Goal: Information Seeking & Learning: Learn about a topic

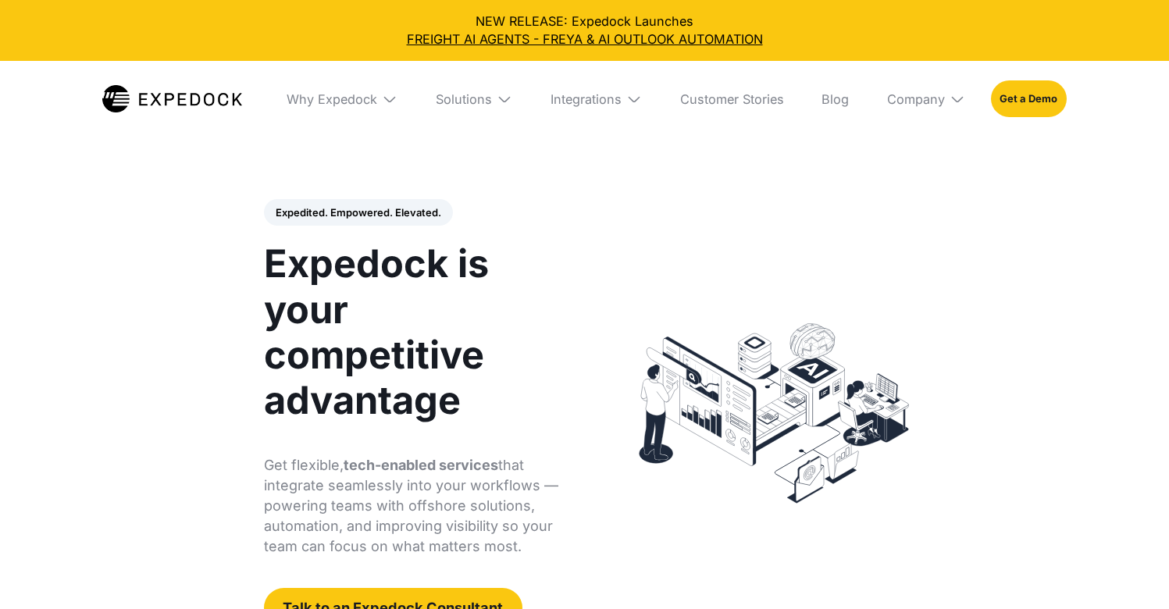
select select
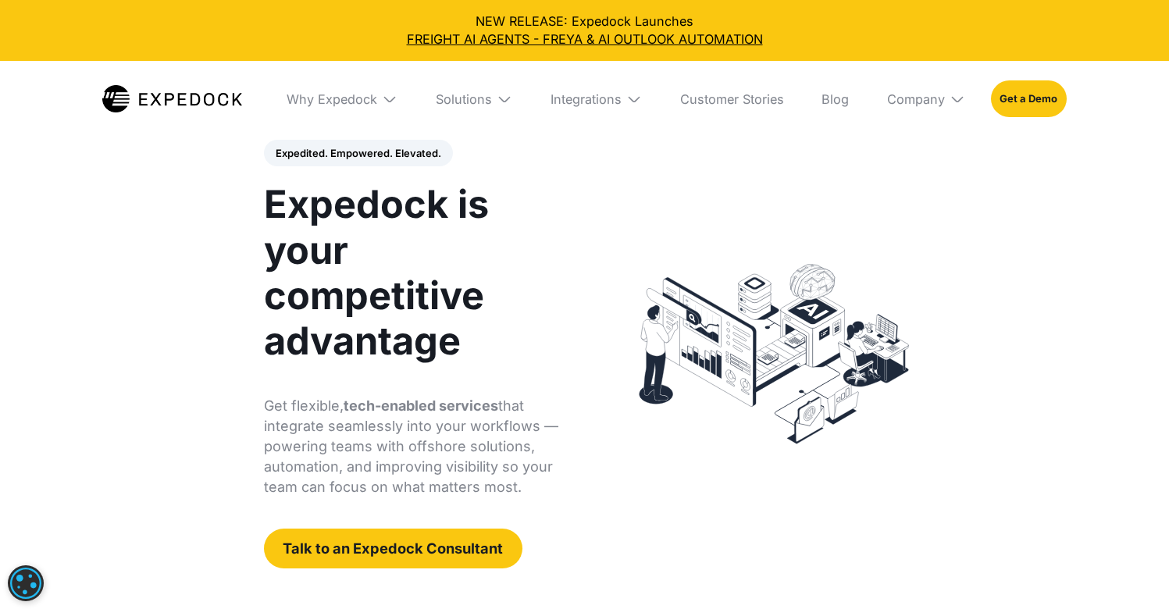
scroll to position [60, 0]
click at [390, 96] on img at bounding box center [390, 99] width 16 height 16
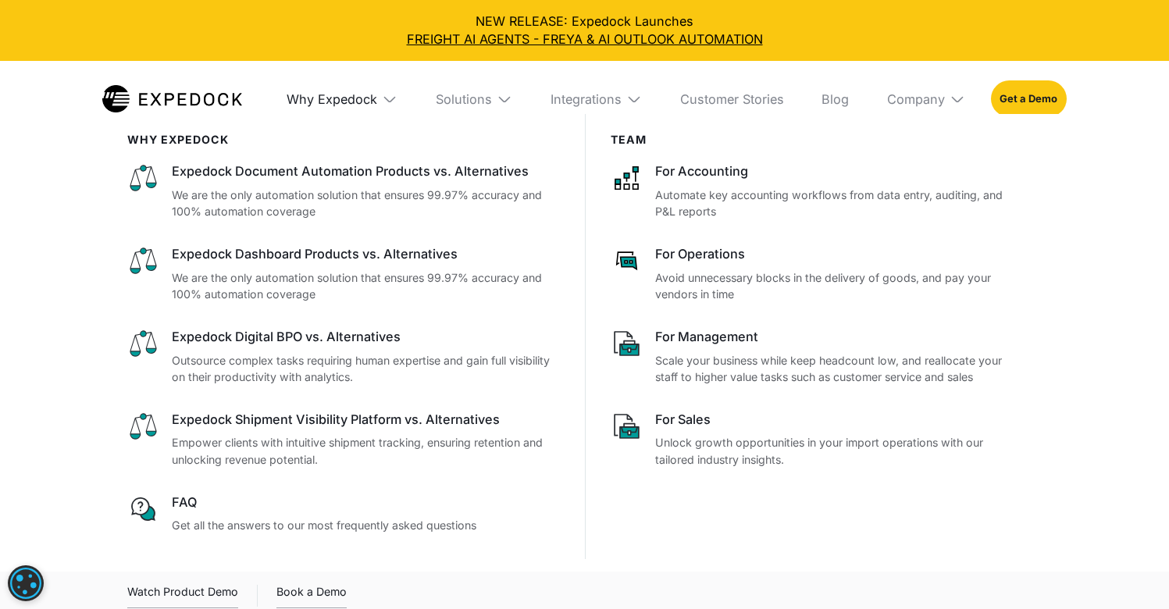
click at [377, 100] on div "Why Expedock" at bounding box center [332, 99] width 91 height 16
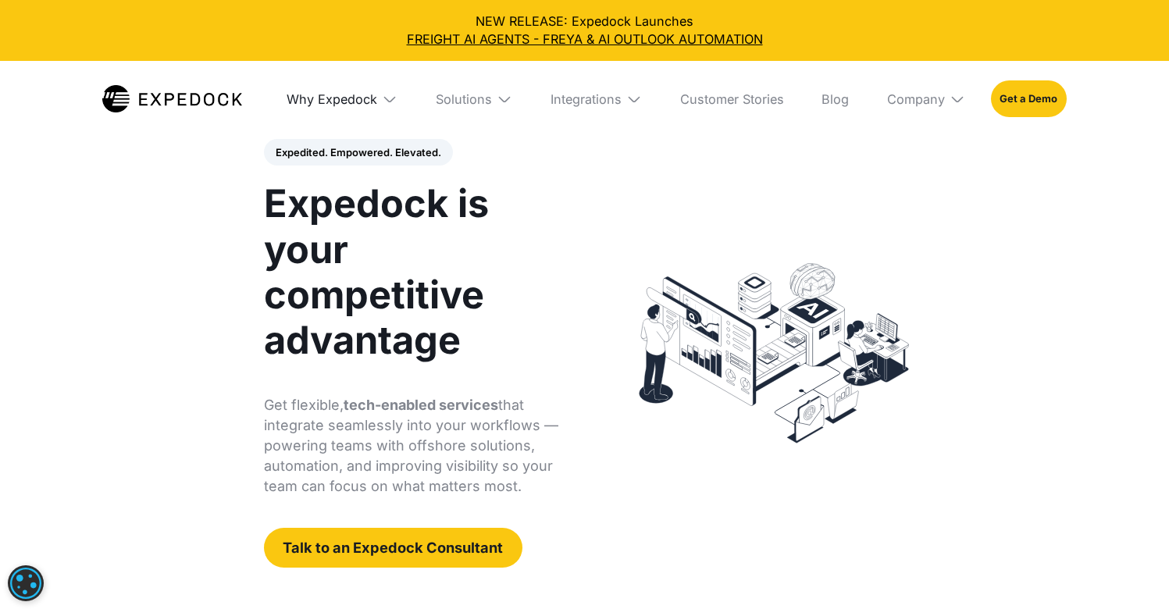
click at [377, 100] on div "Why Expedock" at bounding box center [332, 99] width 91 height 16
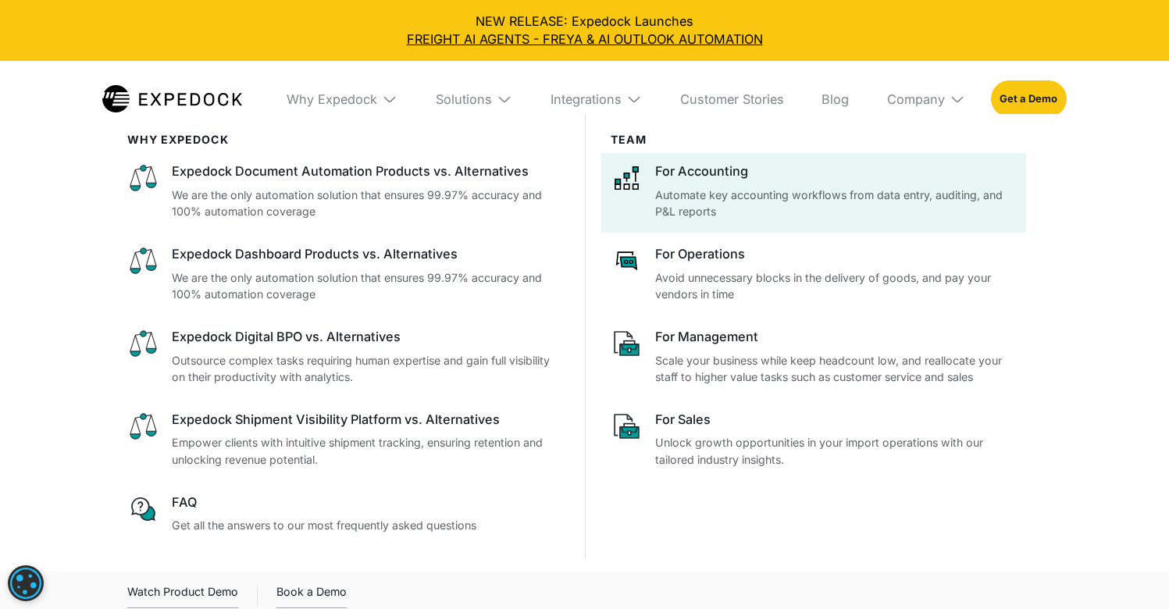
scroll to position [27, 0]
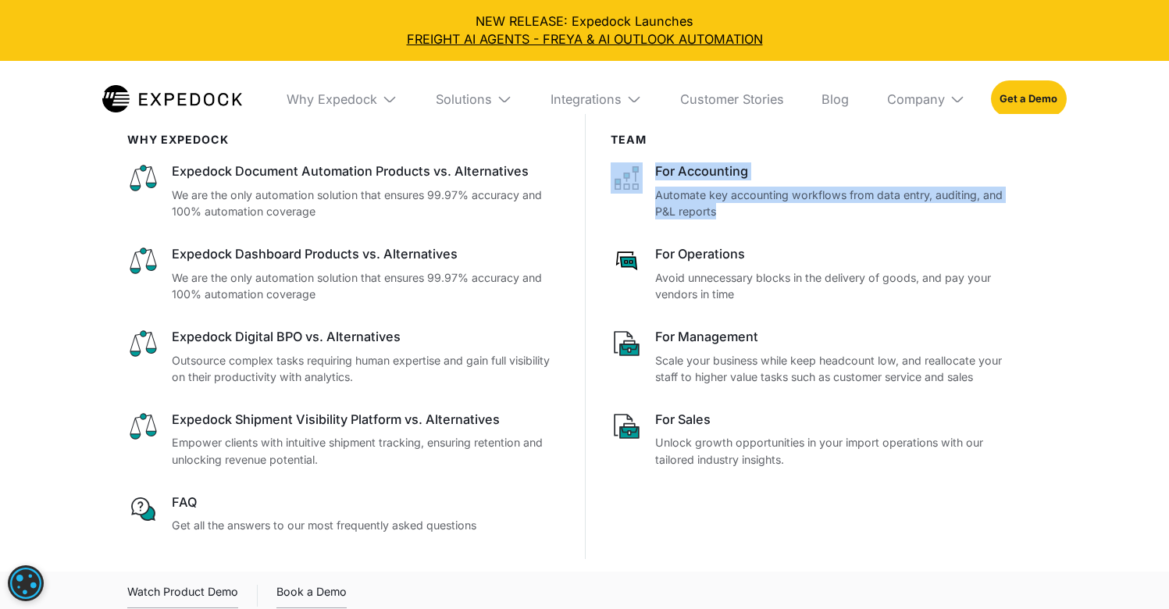
click at [196, 103] on img at bounding box center [172, 99] width 140 height 28
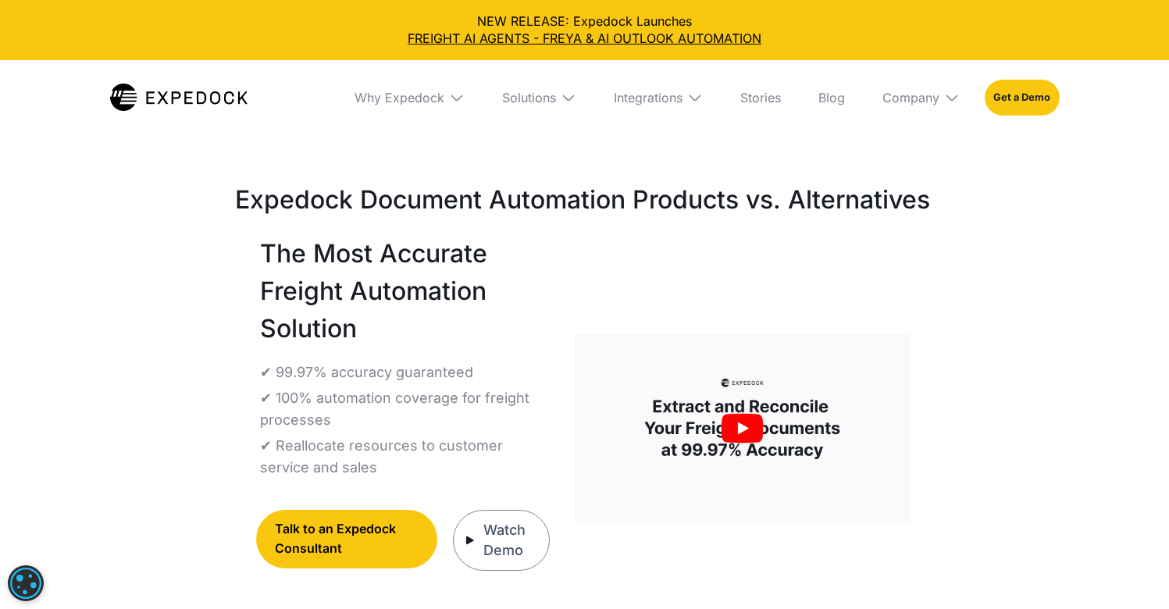
select select
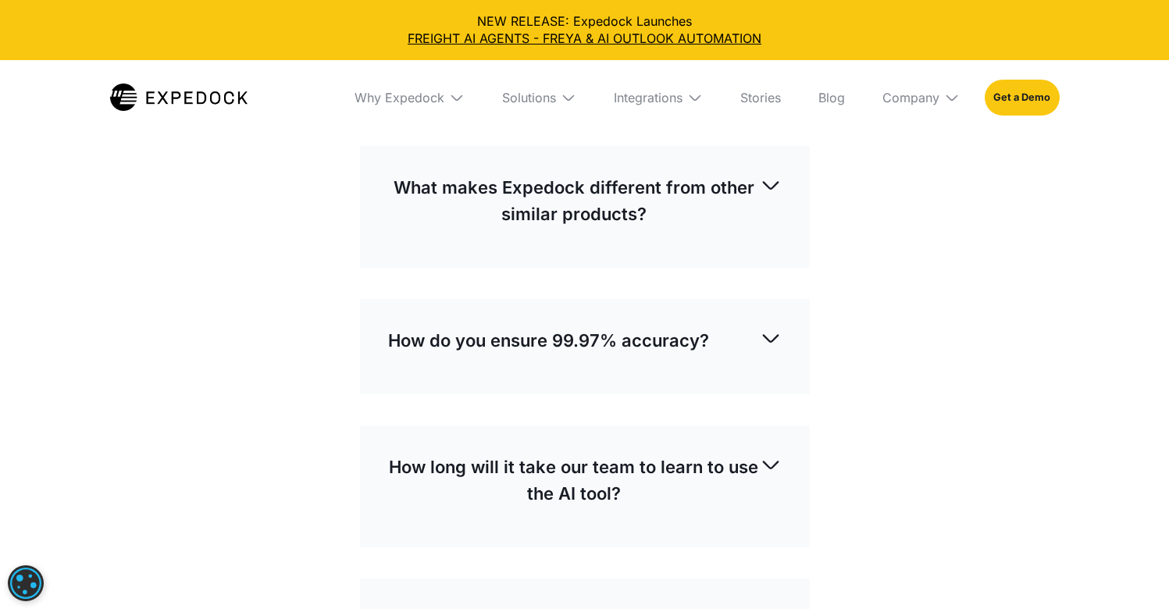
scroll to position [5187, 0]
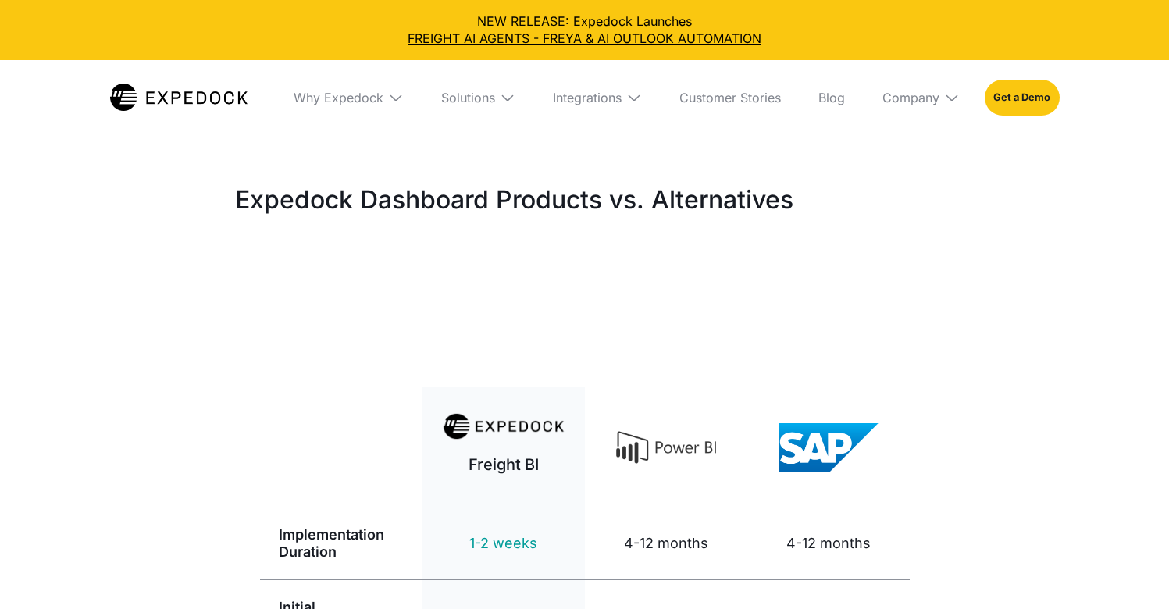
select select
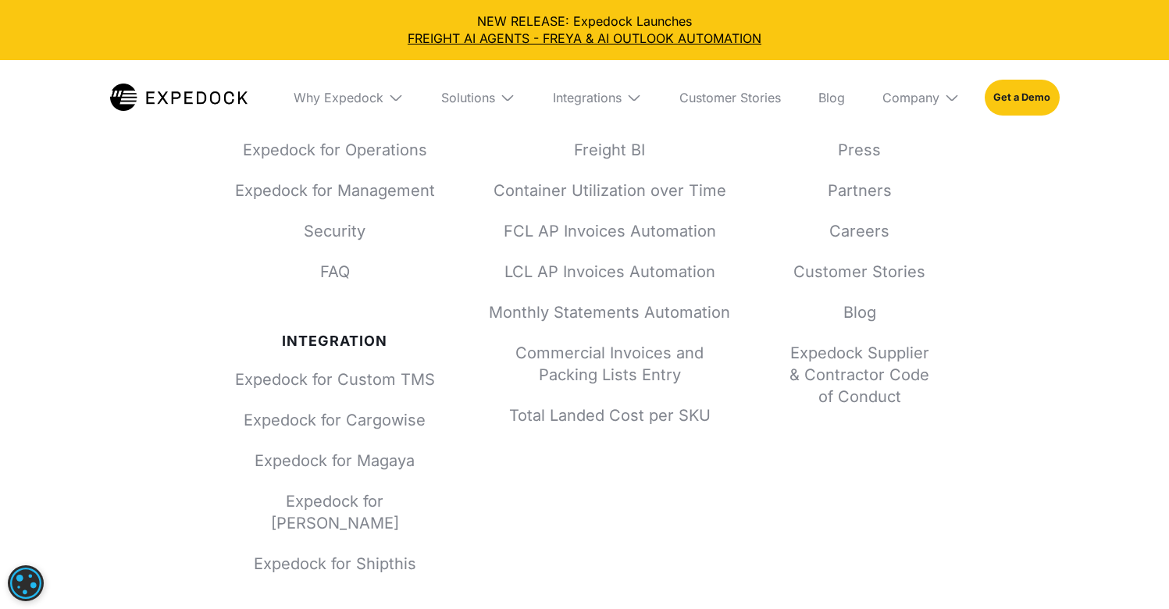
scroll to position [4620, 0]
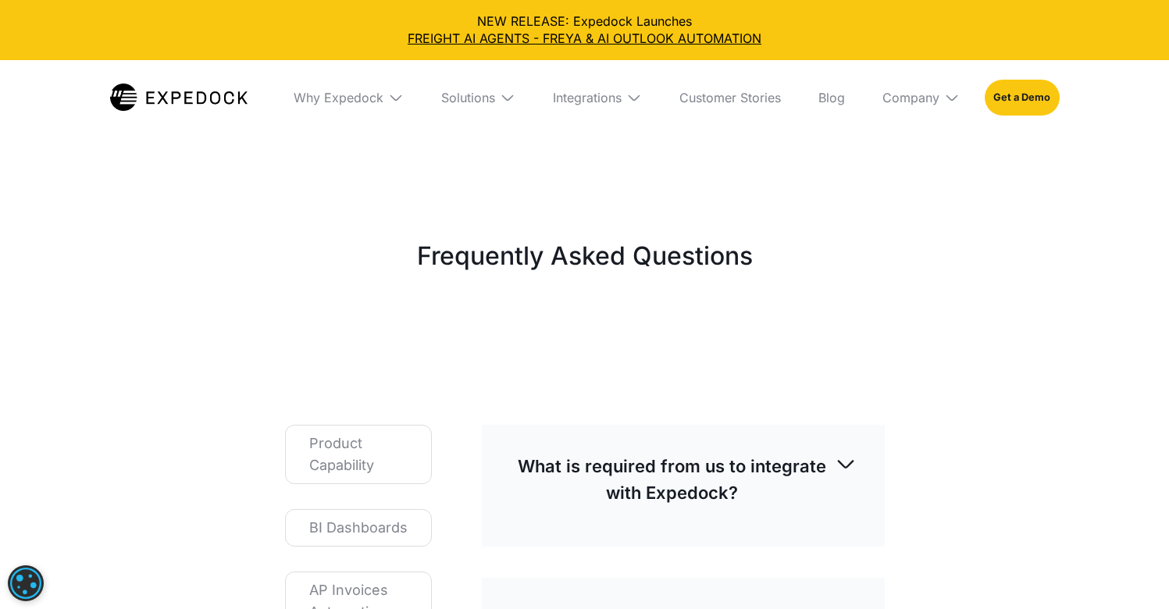
select select
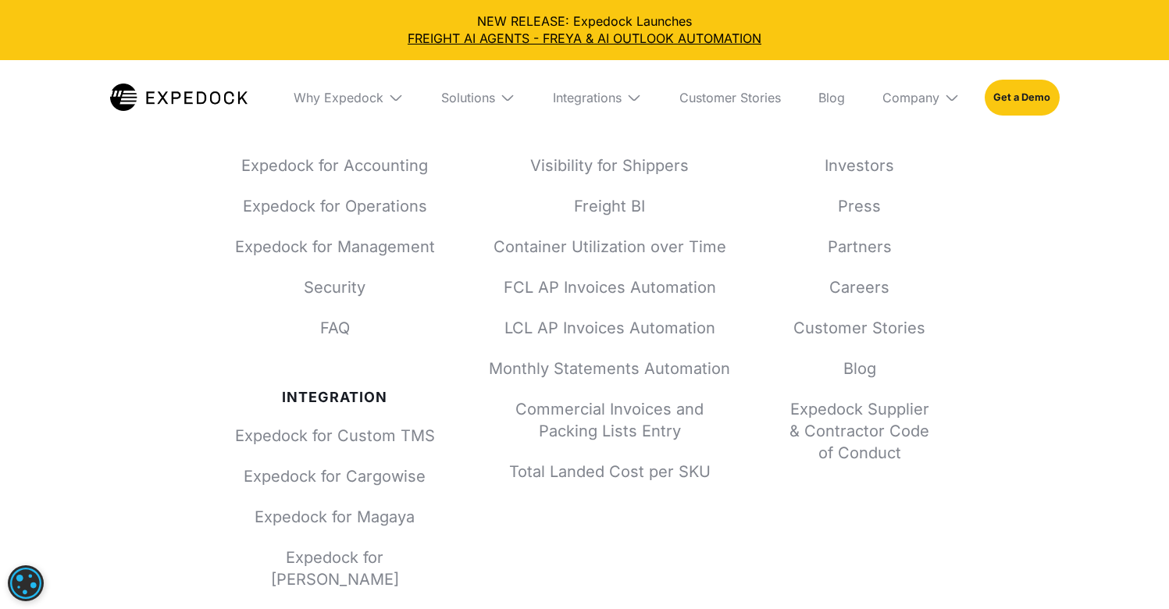
scroll to position [2033, 0]
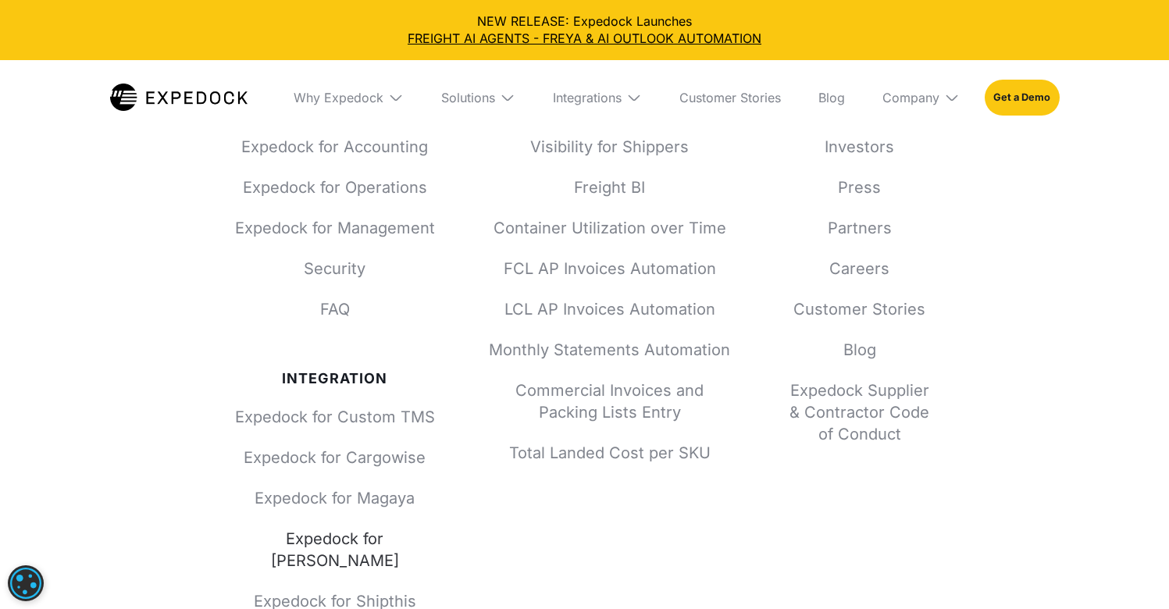
click at [377, 544] on link "Expedock for [PERSON_NAME]" at bounding box center [335, 550] width 200 height 44
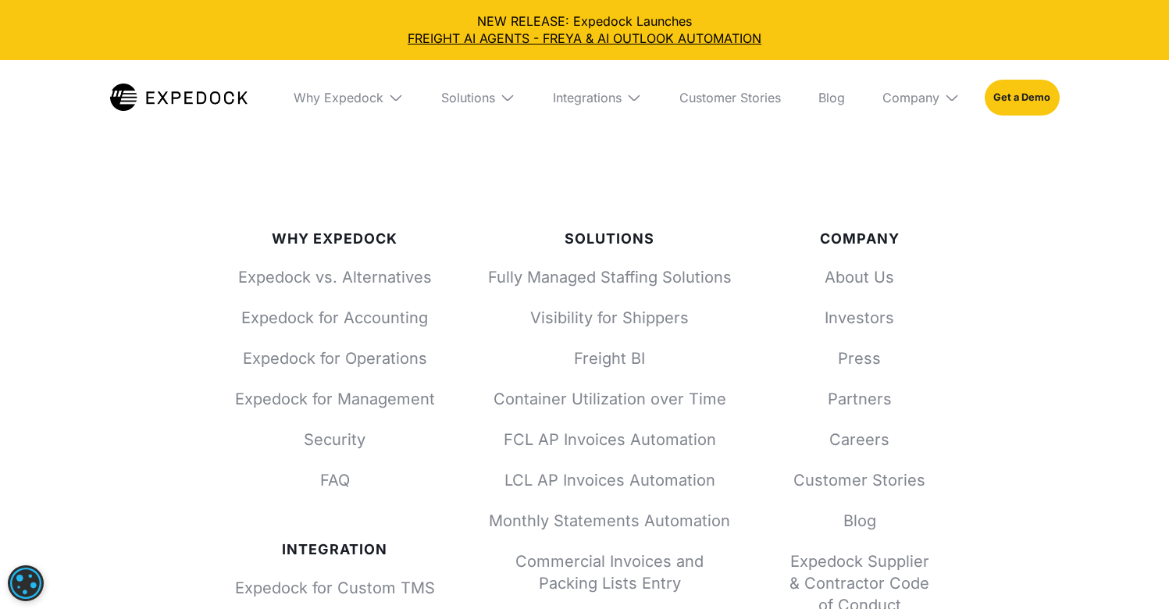
scroll to position [1848, 0]
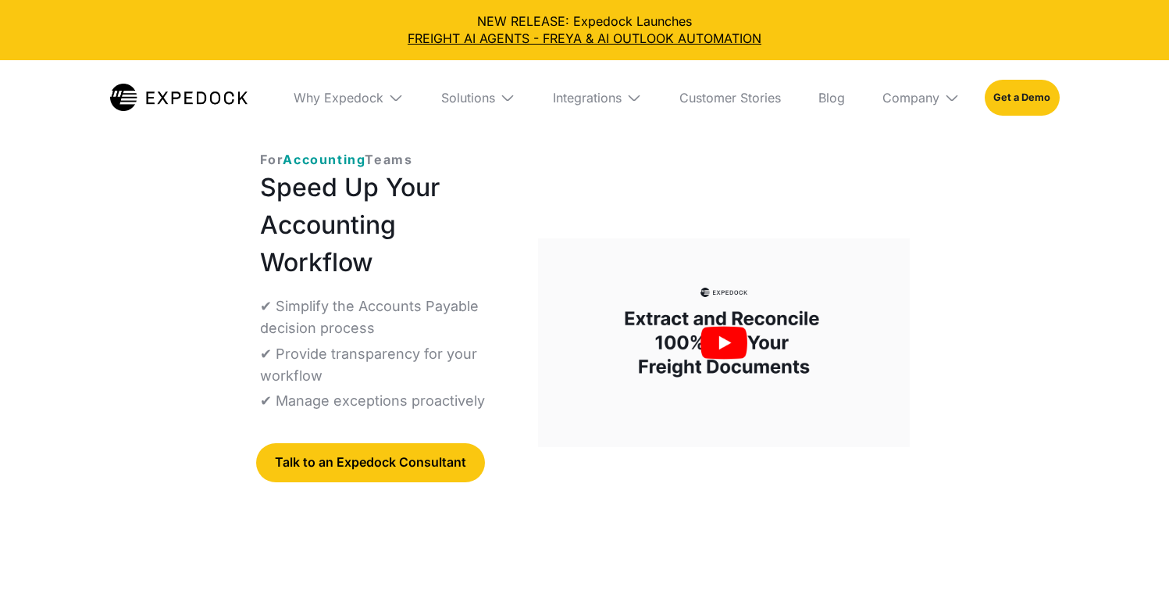
select select
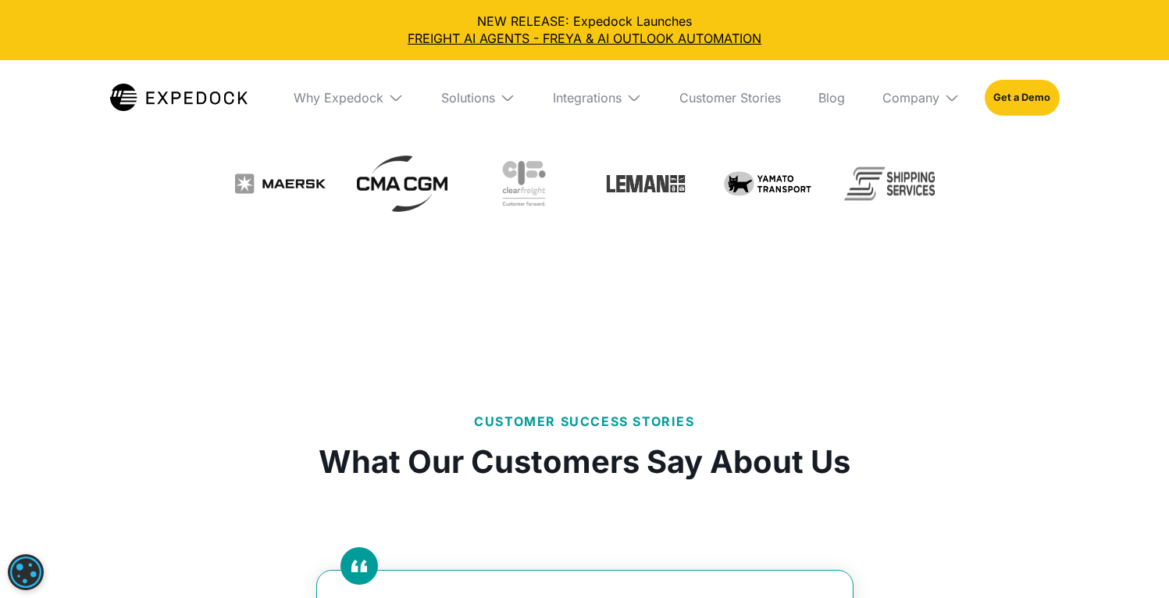
scroll to position [554, 0]
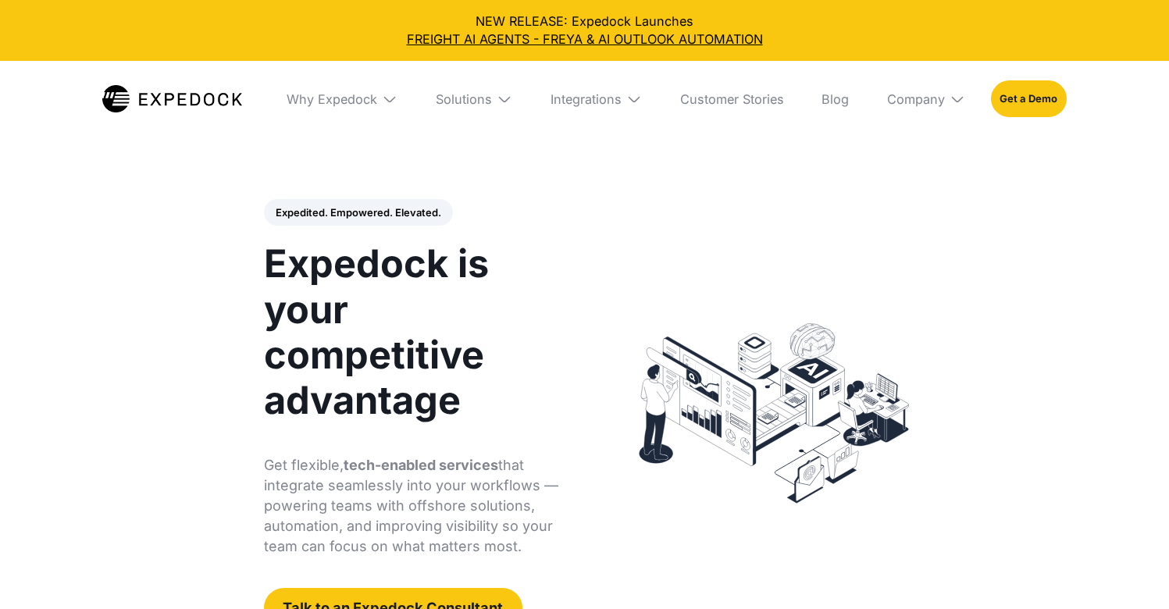
select select
click at [391, 99] on img at bounding box center [390, 99] width 16 height 16
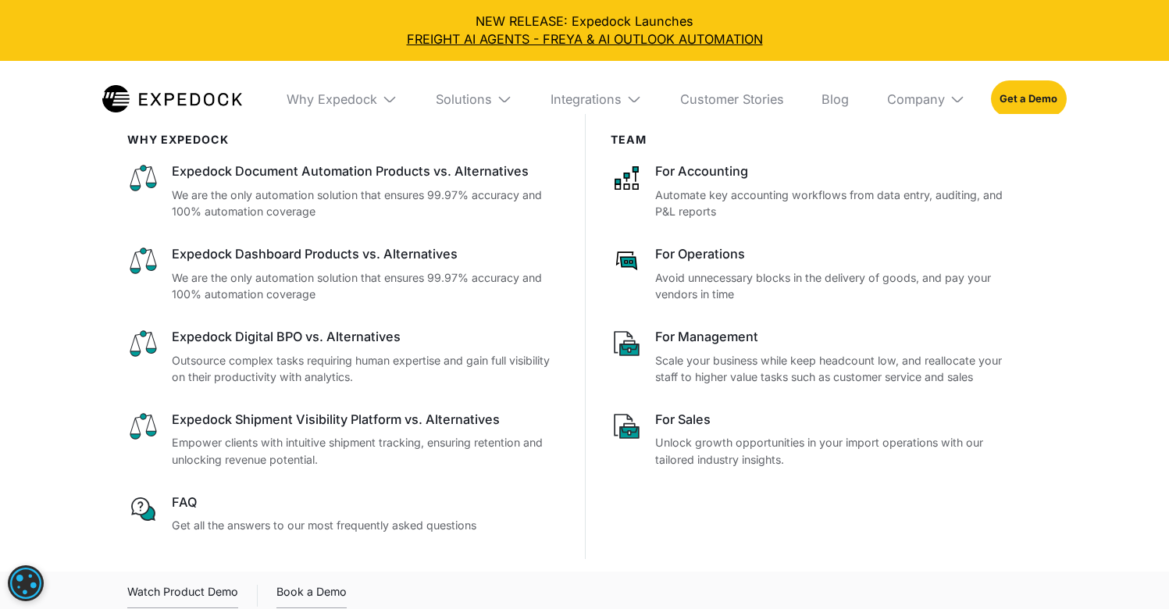
click at [396, 102] on img at bounding box center [390, 99] width 16 height 16
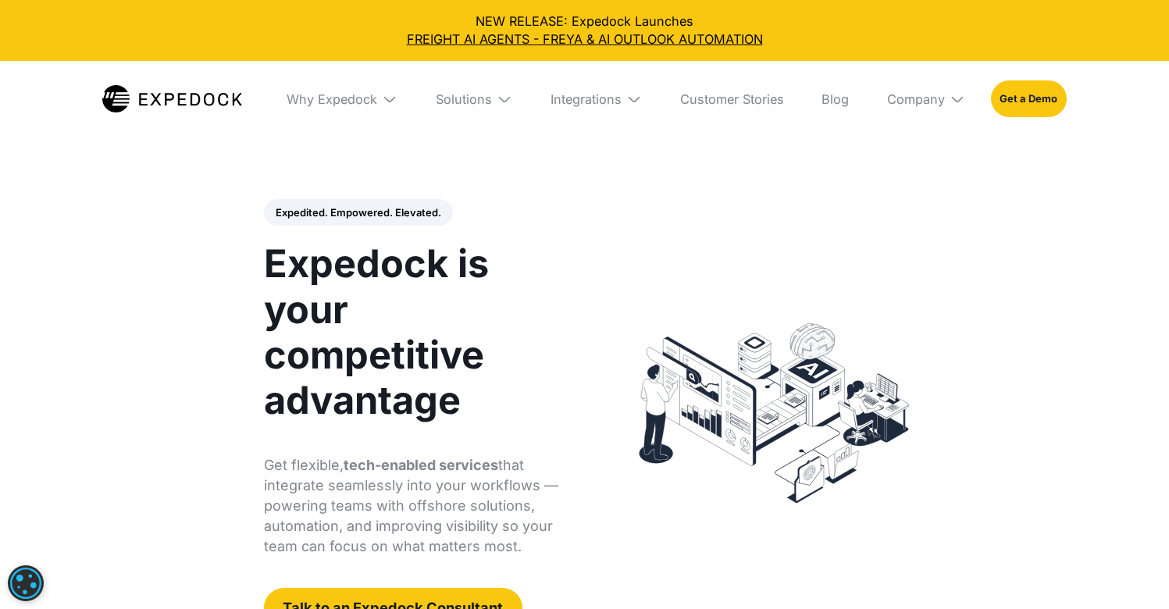
click at [502, 102] on img at bounding box center [505, 99] width 16 height 16
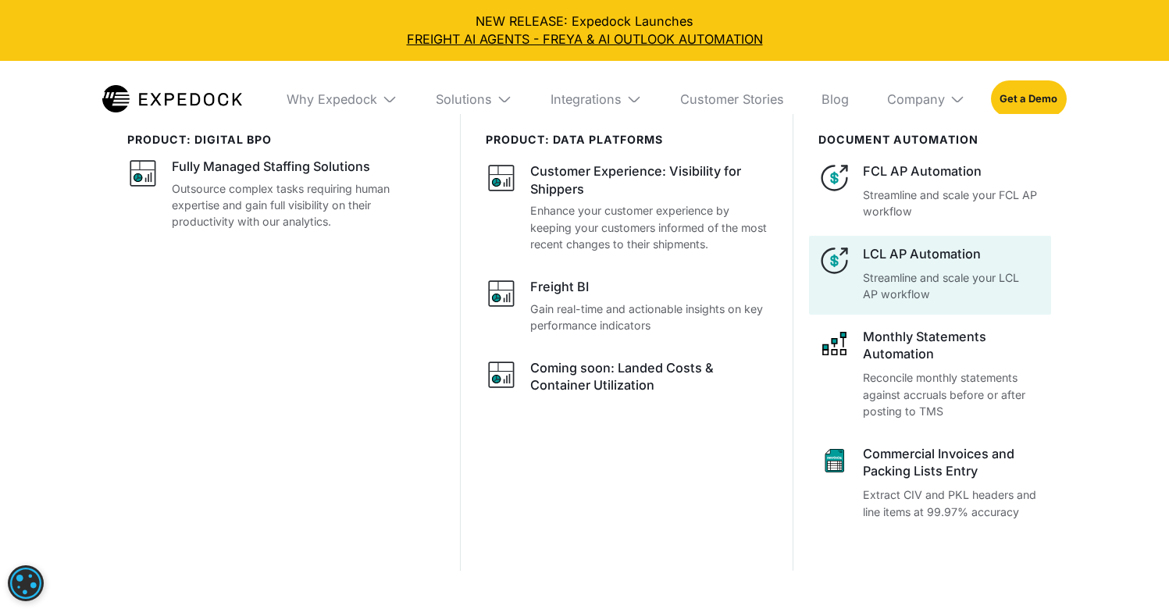
click at [947, 277] on p "Streamline and scale your LCL AP workflow" at bounding box center [952, 287] width 179 height 34
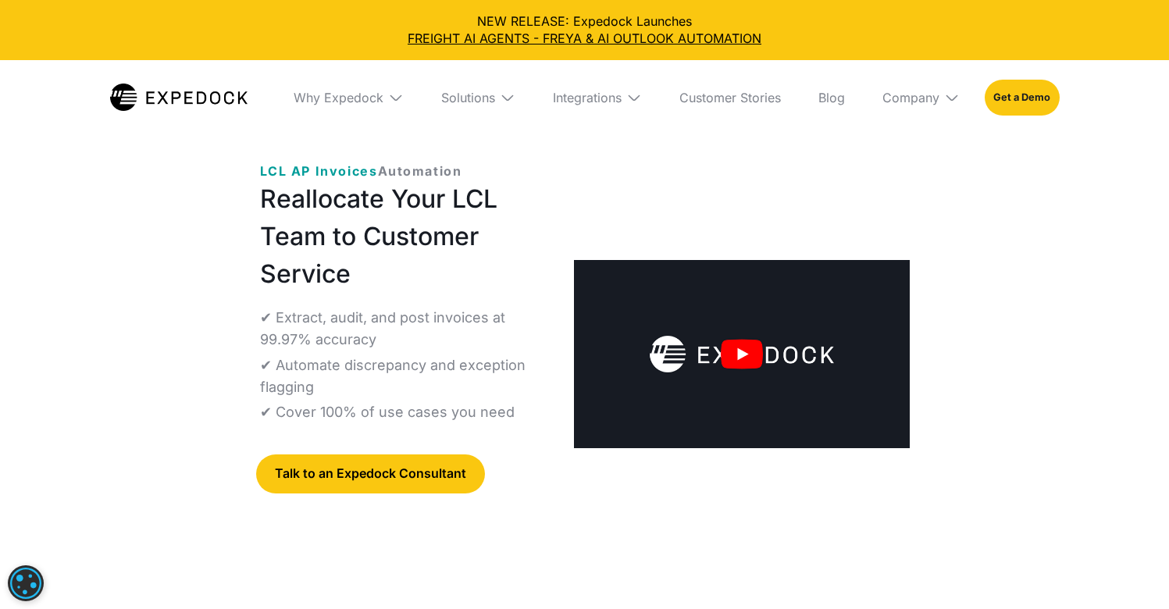
select select
click at [511, 98] on img at bounding box center [508, 98] width 16 height 16
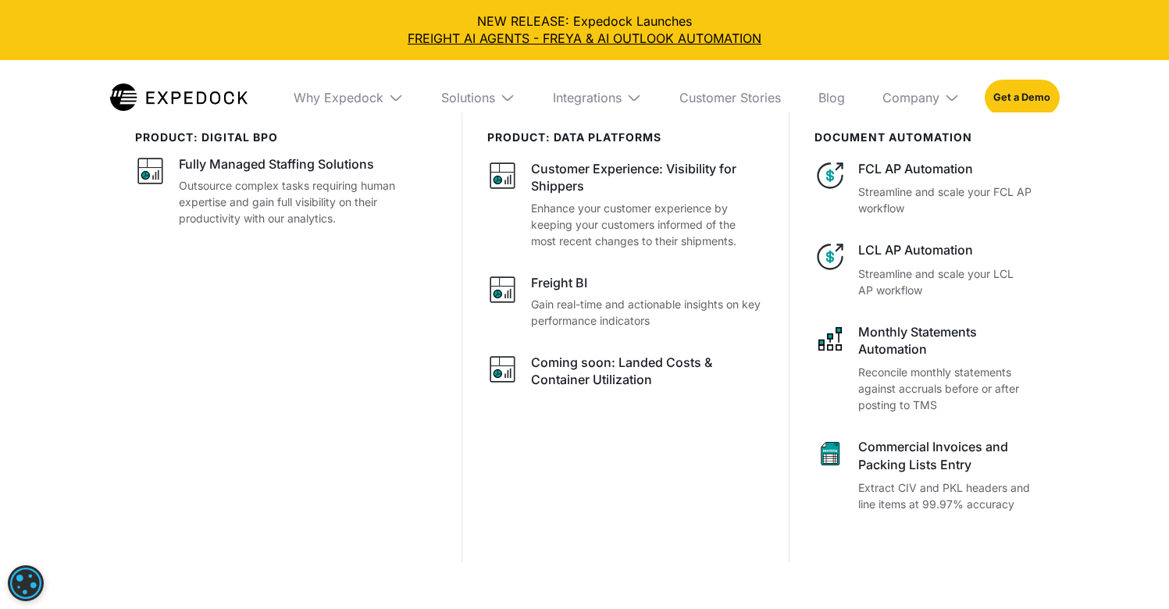
click at [632, 104] on img at bounding box center [635, 98] width 16 height 16
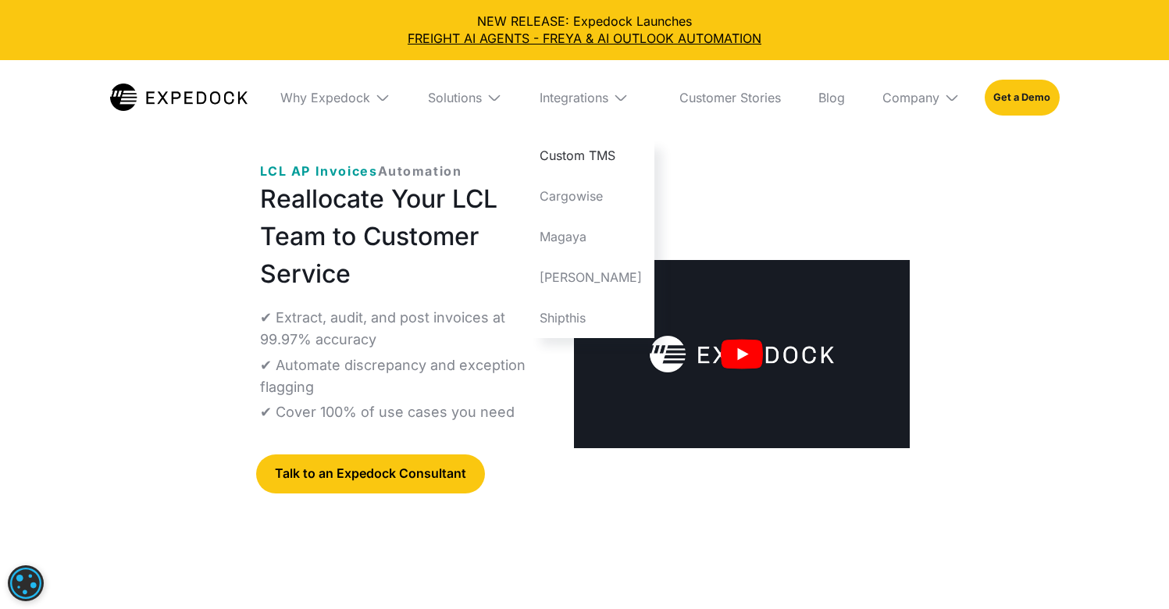
click at [591, 153] on link "Custom TMS" at bounding box center [590, 155] width 127 height 41
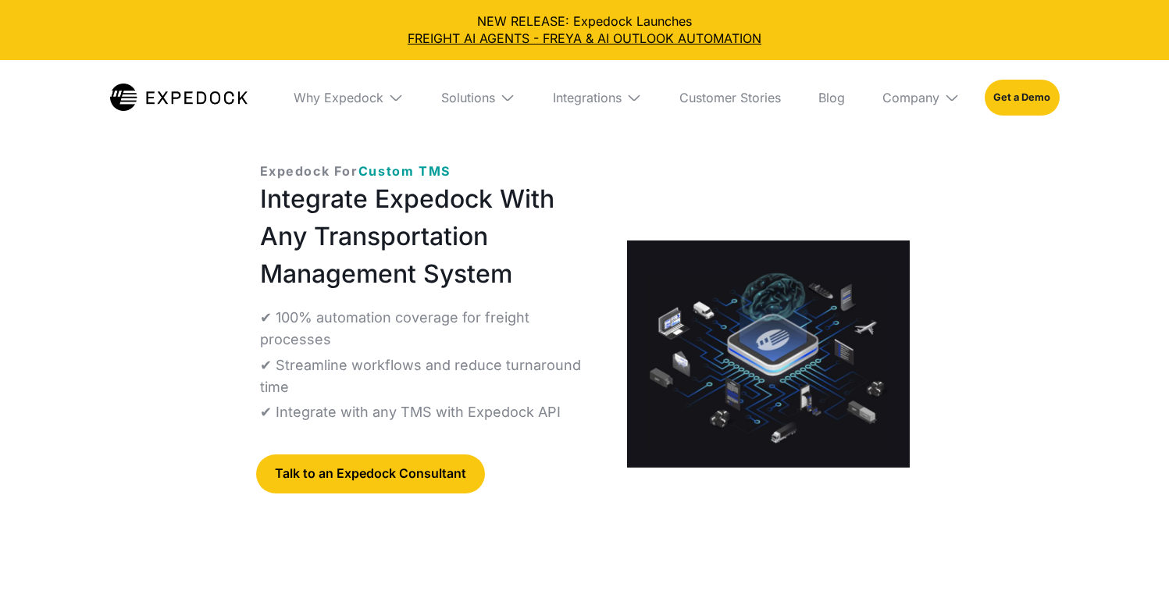
select select
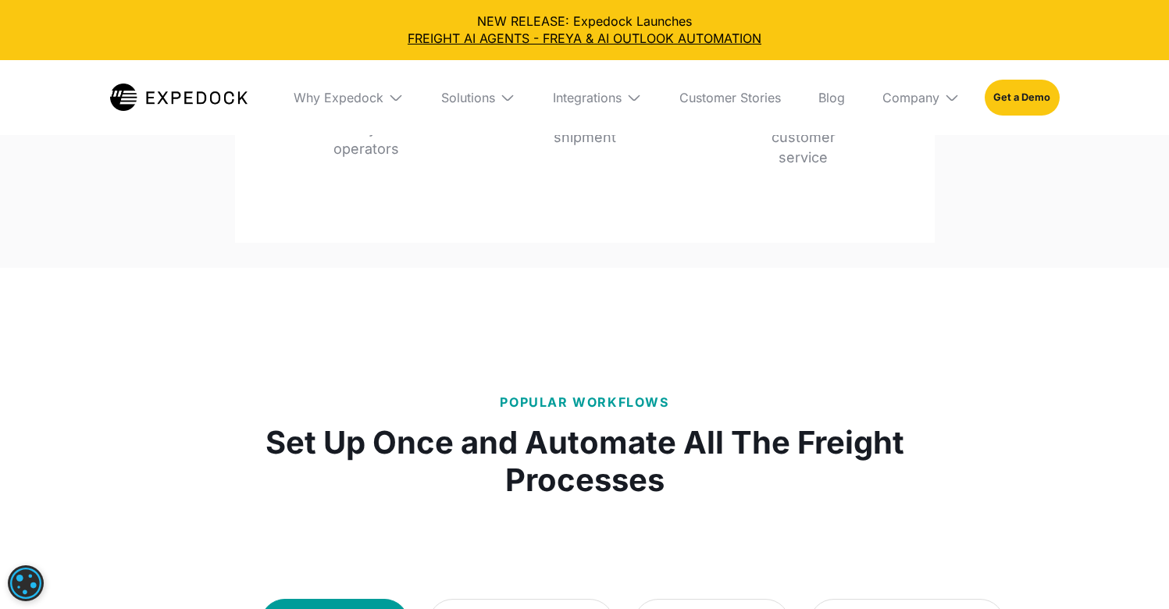
scroll to position [2444, 0]
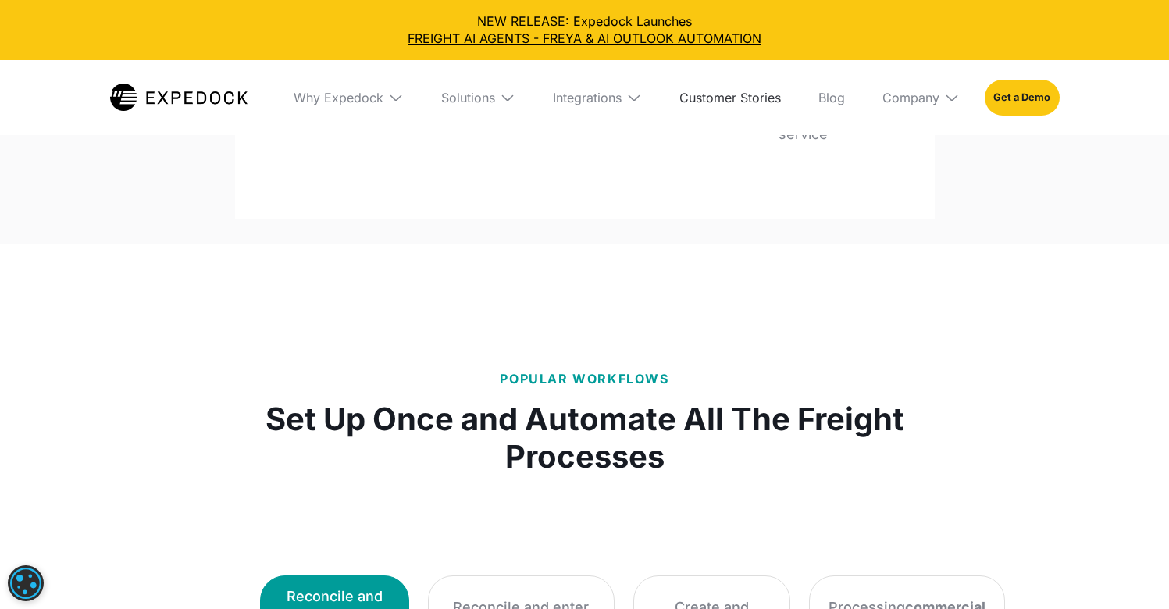
click at [746, 95] on link "Customer Stories" at bounding box center [730, 97] width 127 height 75
click at [640, 99] on img at bounding box center [635, 98] width 16 height 16
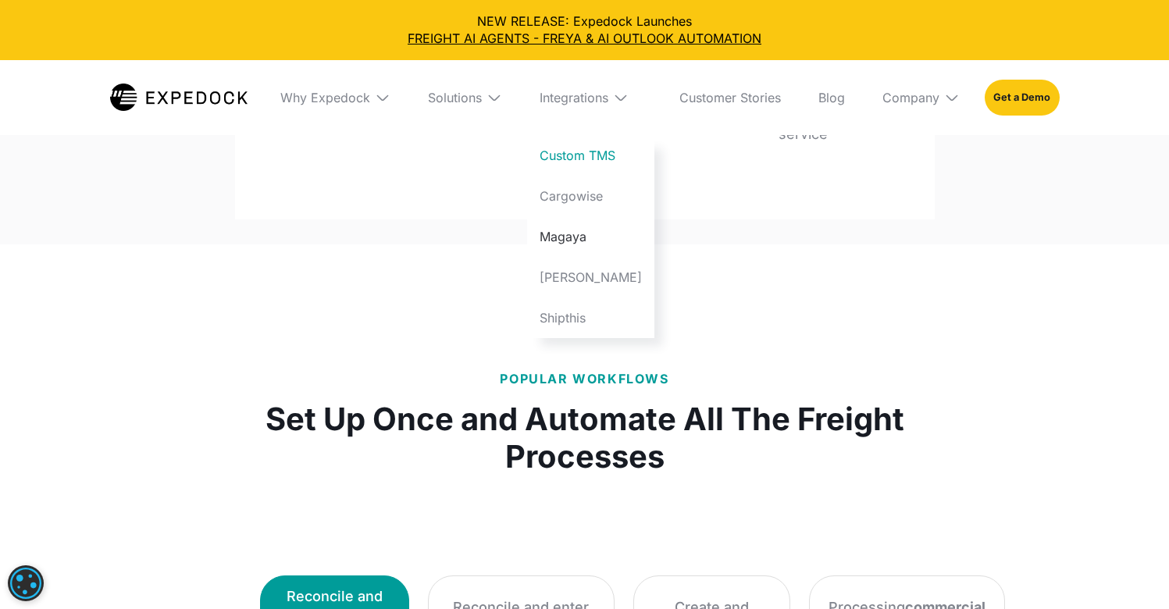
click at [589, 238] on link "Magaya" at bounding box center [590, 236] width 127 height 41
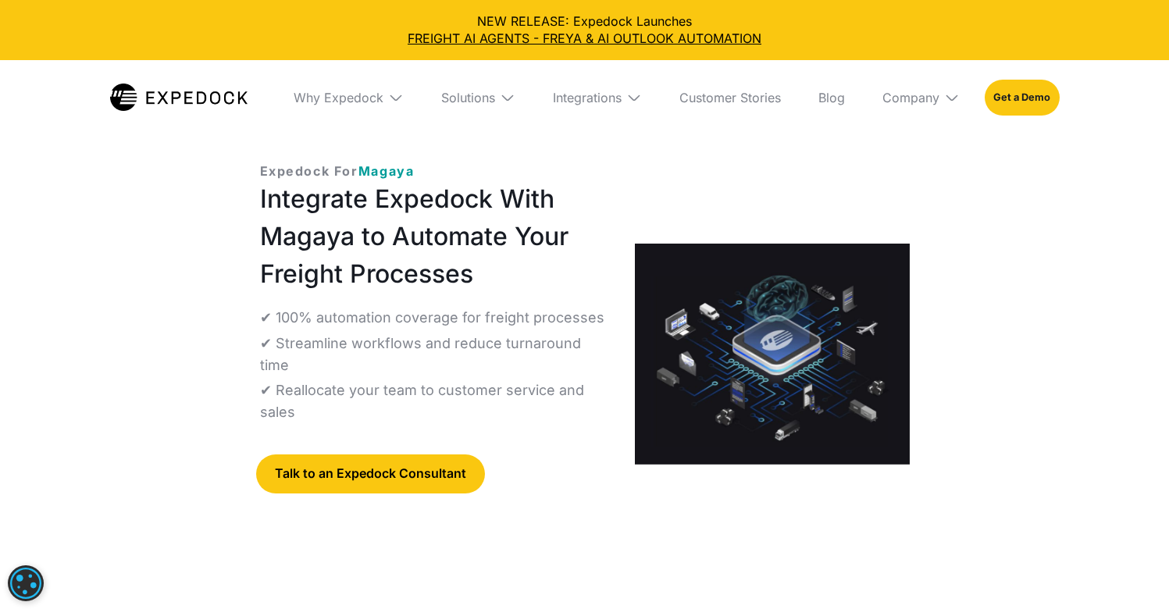
select select
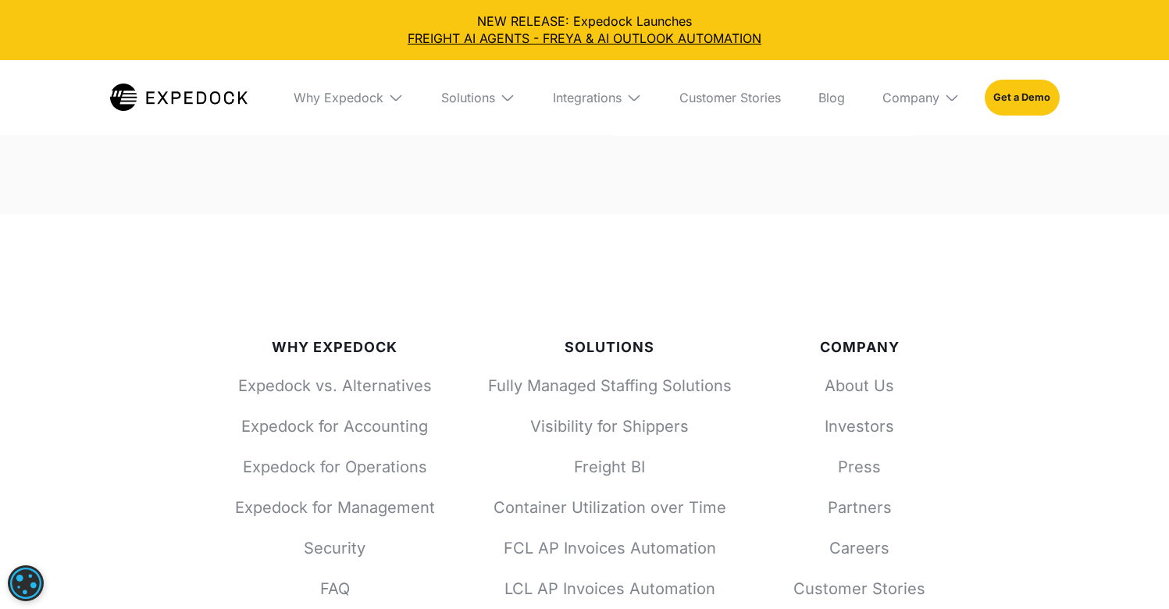
scroll to position [6688, 0]
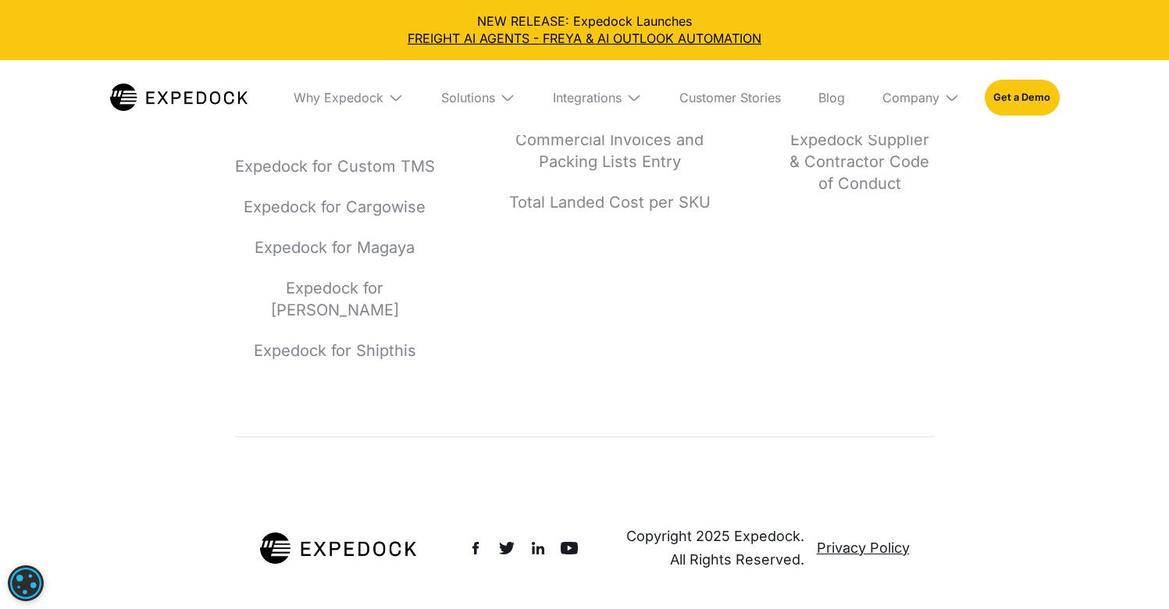
click at [512, 98] on img at bounding box center [508, 98] width 16 height 16
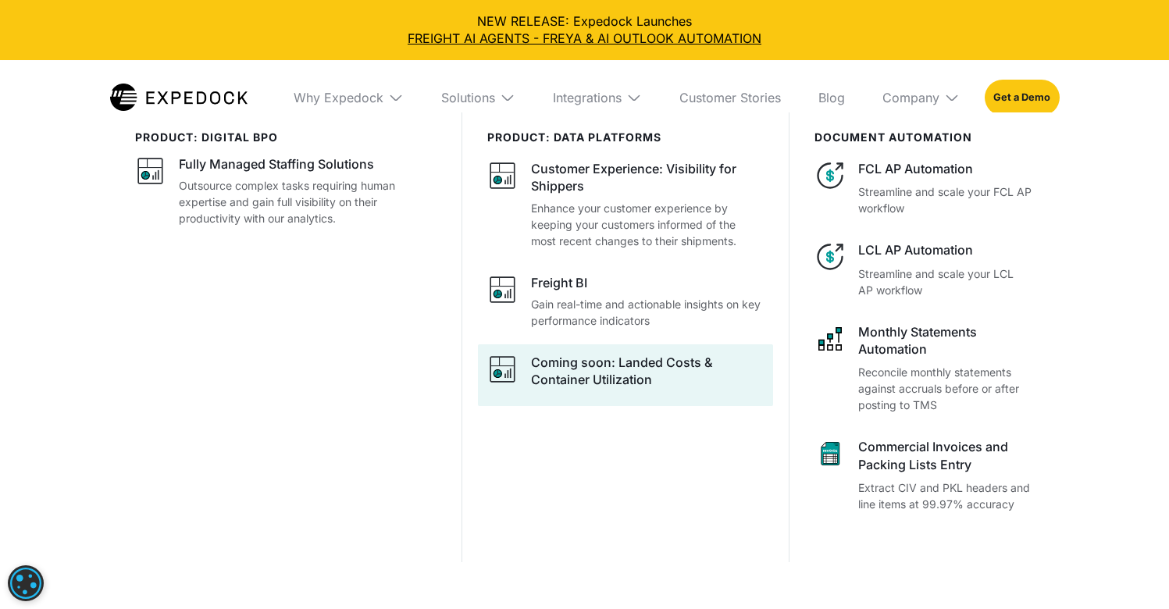
click at [707, 359] on div "Coming soon: Landed Costs & Container Utilization" at bounding box center [647, 371] width 233 height 35
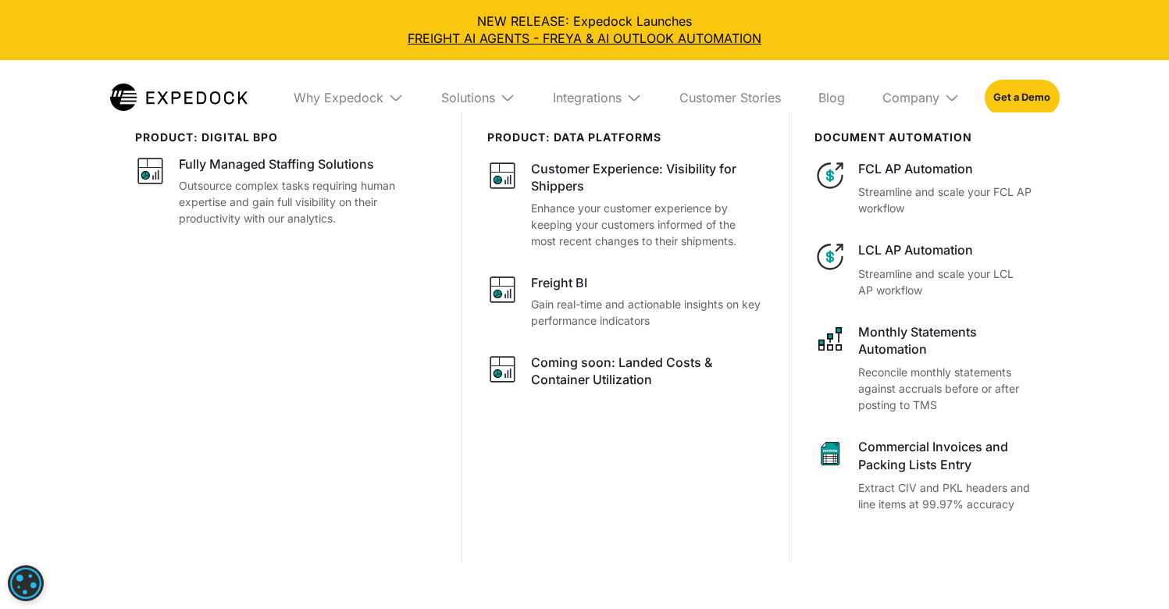
click at [959, 101] on img at bounding box center [952, 98] width 16 height 16
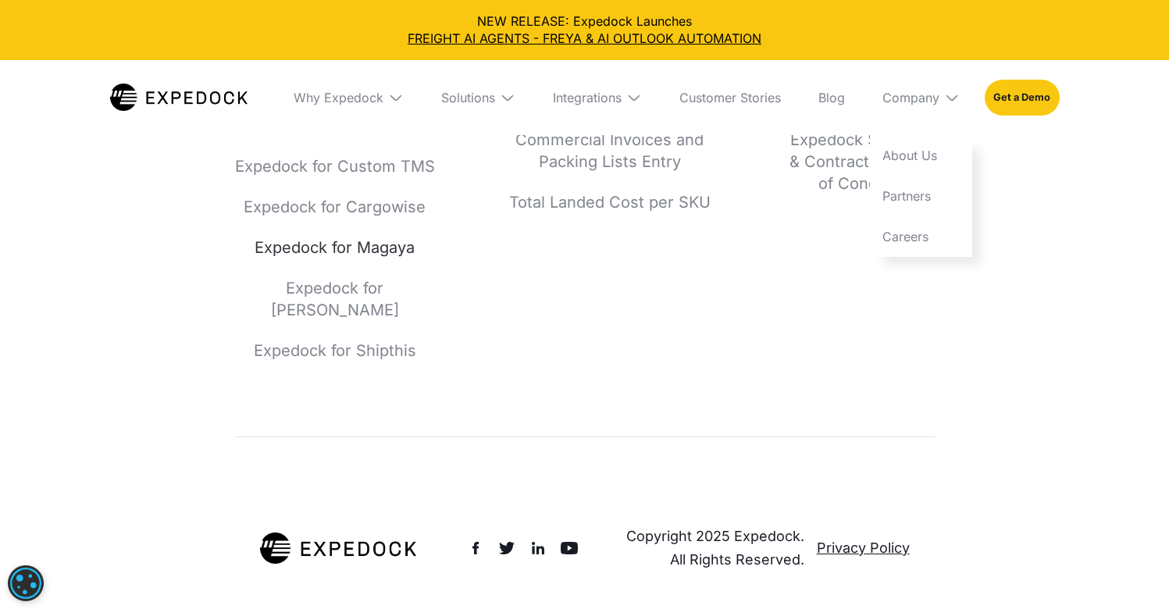
click at [365, 259] on link "Expedock for Magaya" at bounding box center [335, 248] width 200 height 22
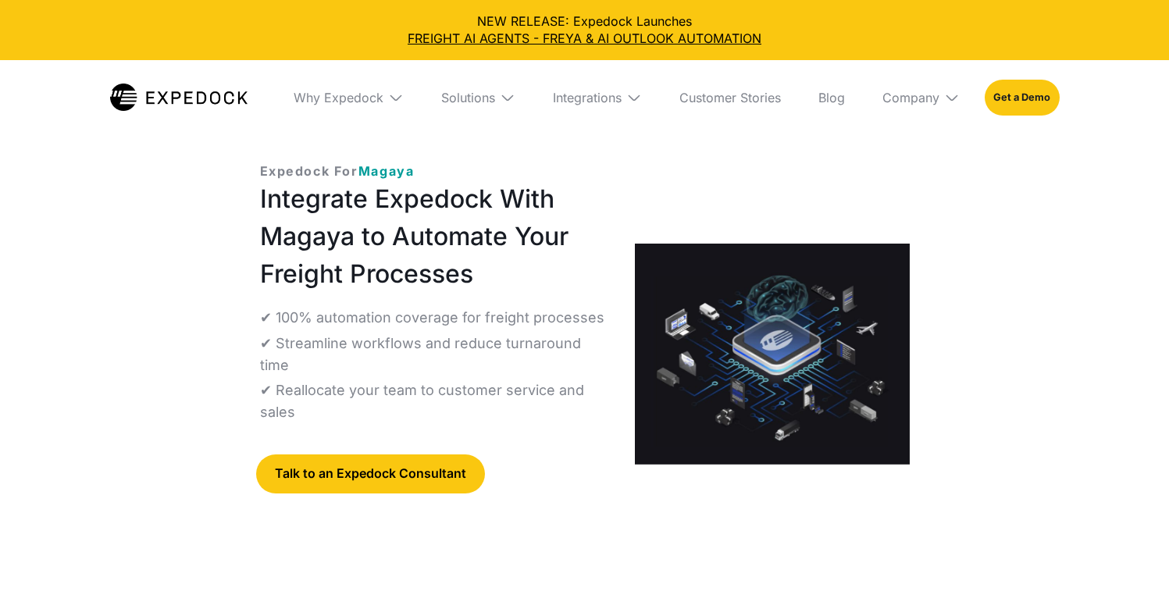
select select
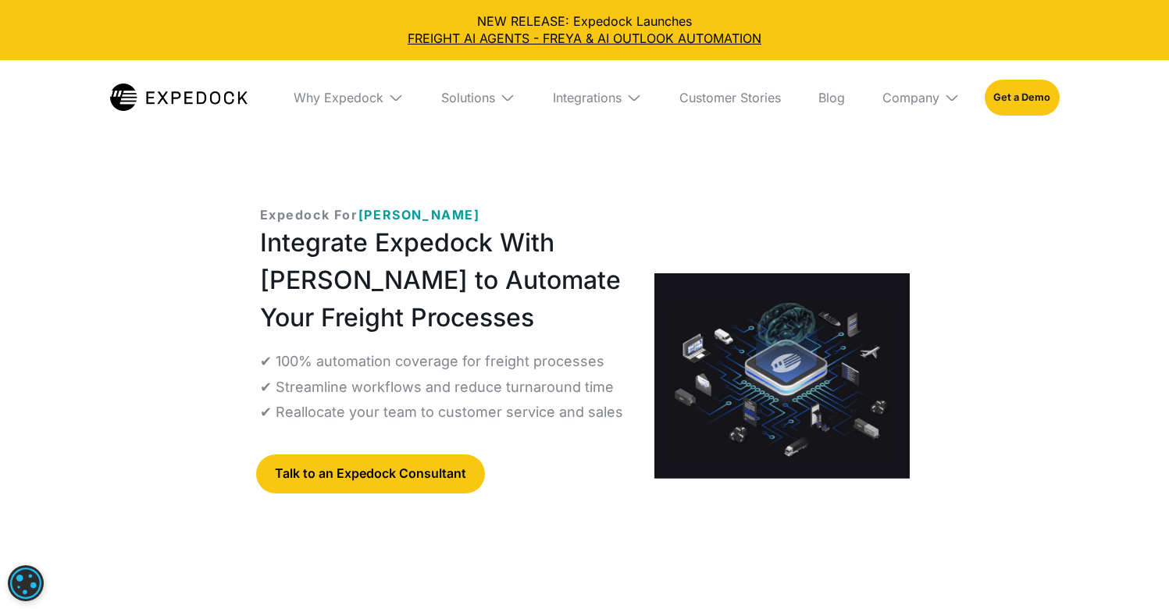
select select
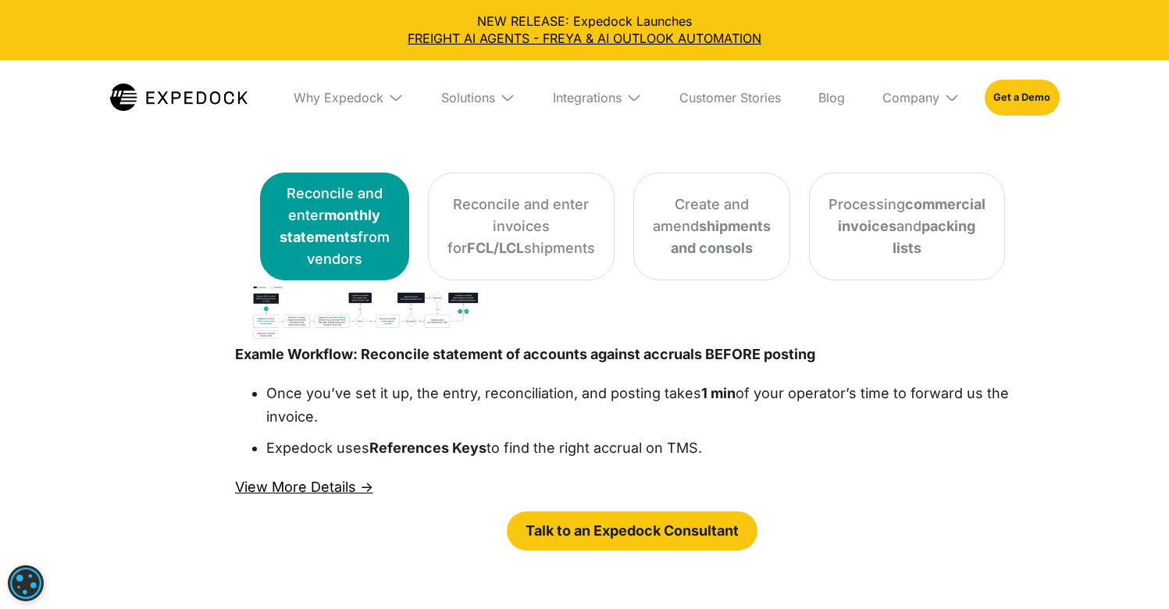
scroll to position [2933, 0]
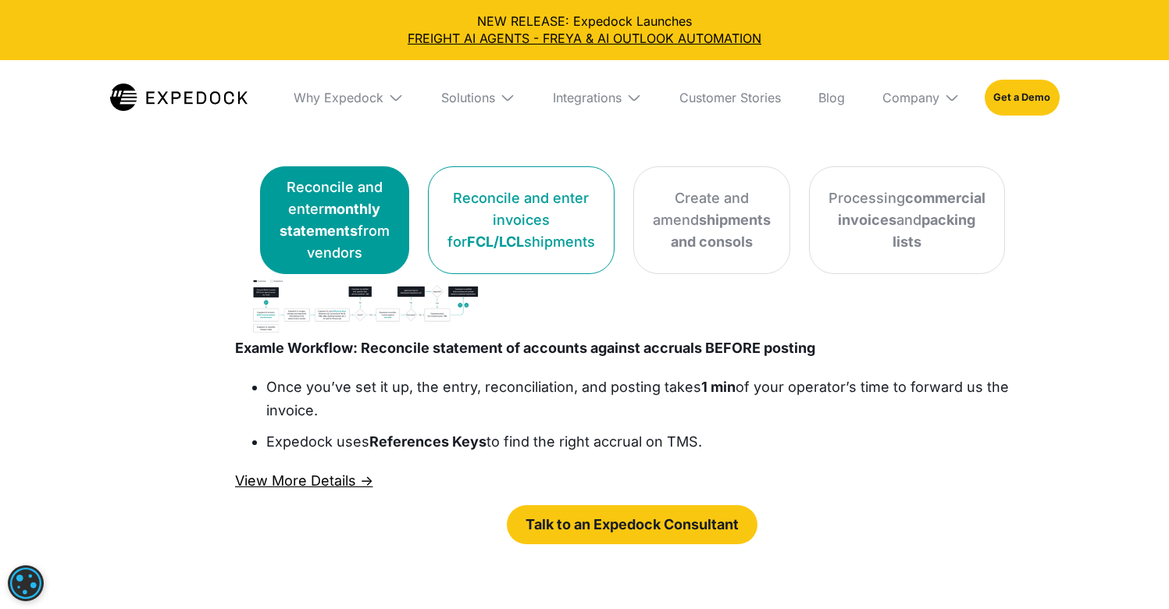
click at [510, 250] on strong "FCL/LCL" at bounding box center [495, 242] width 57 height 16
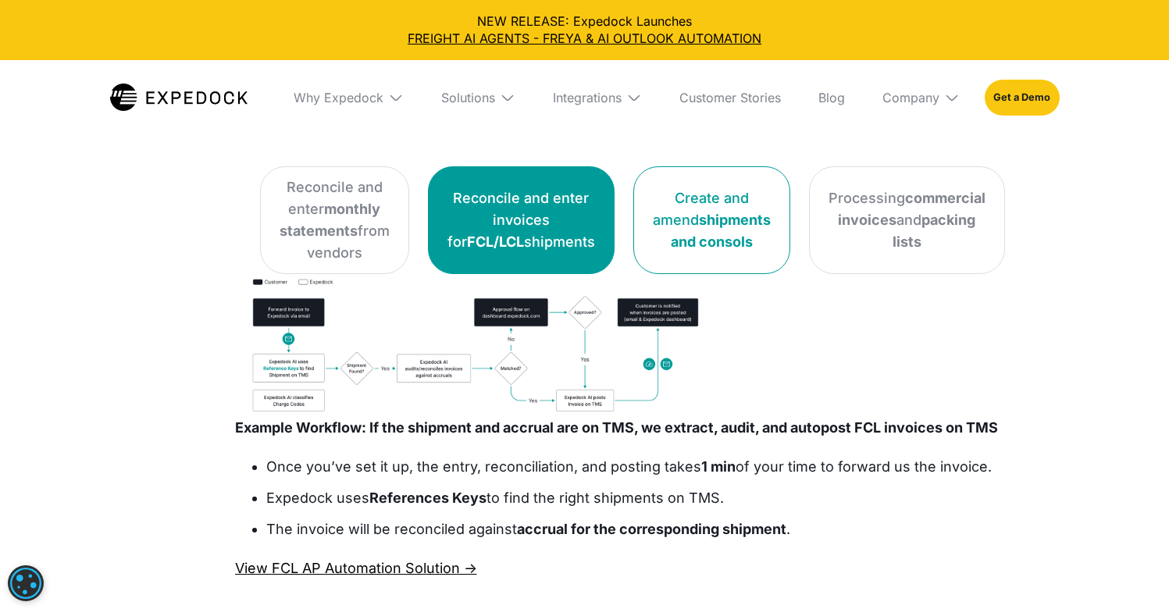
click at [653, 243] on div "Create and amend shipments and consols" at bounding box center [712, 220] width 118 height 66
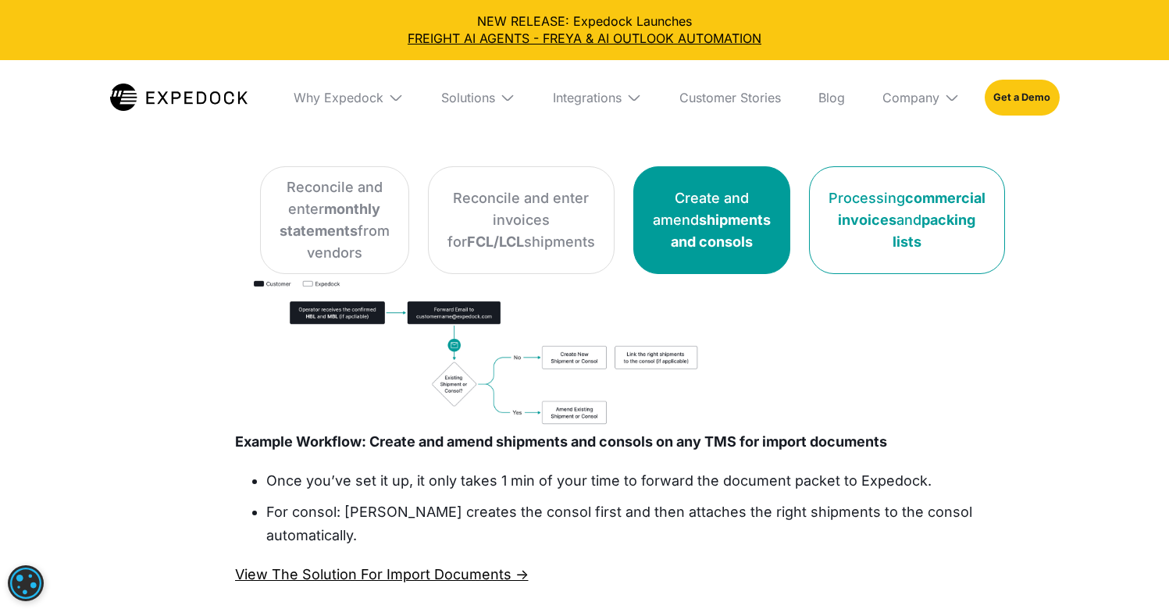
click at [852, 241] on div "Processing commercial invoices and packing lists" at bounding box center [907, 220] width 157 height 66
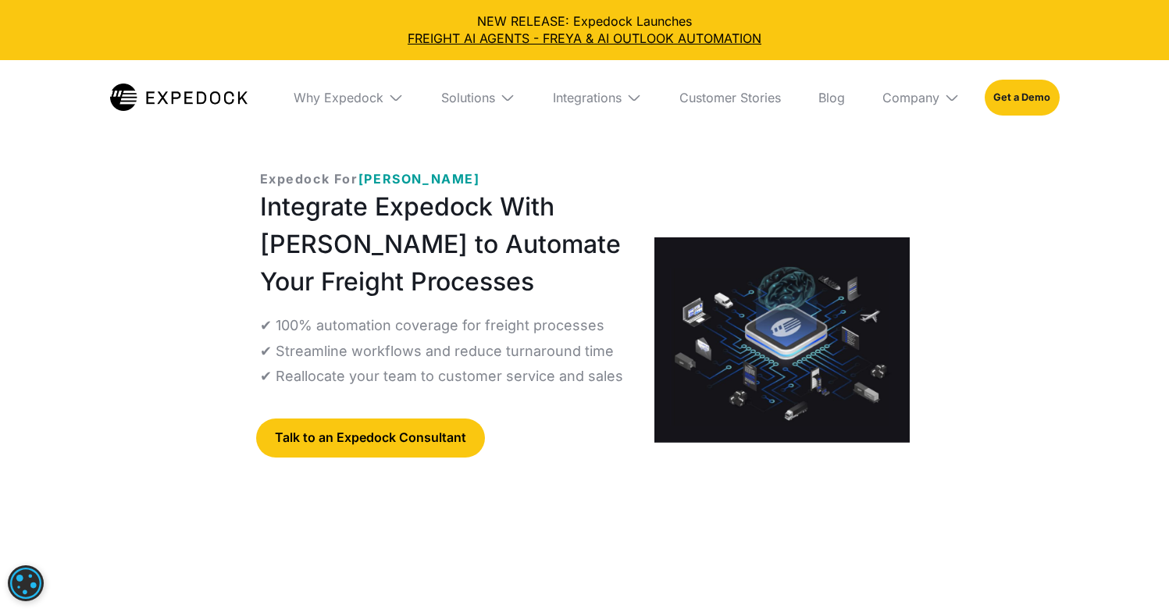
scroll to position [0, 0]
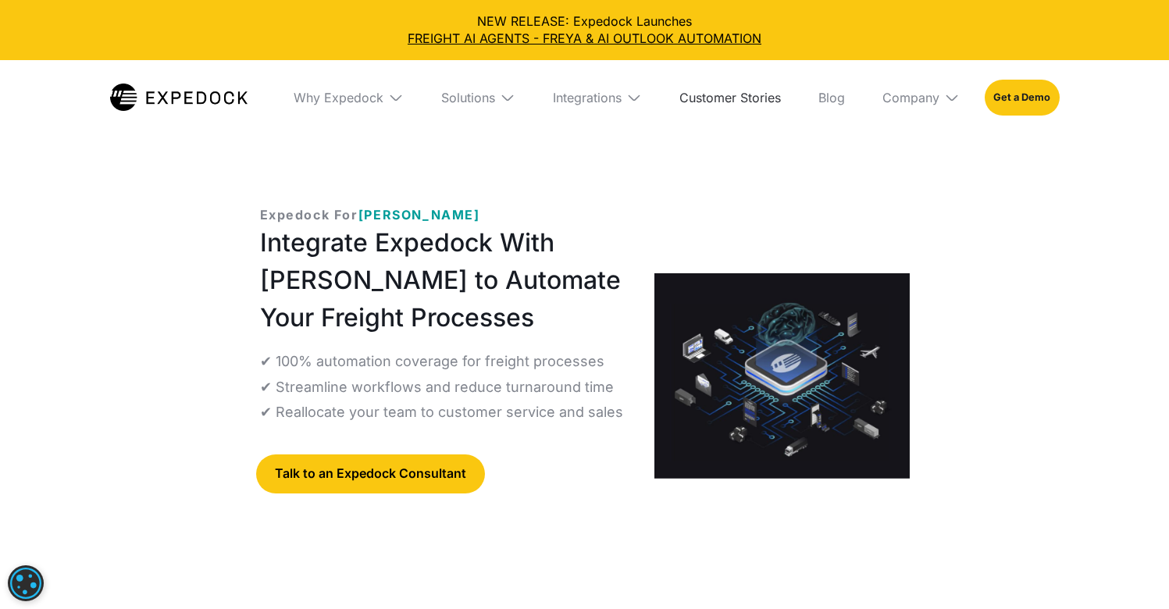
click at [772, 98] on link "Customer Stories" at bounding box center [730, 97] width 127 height 75
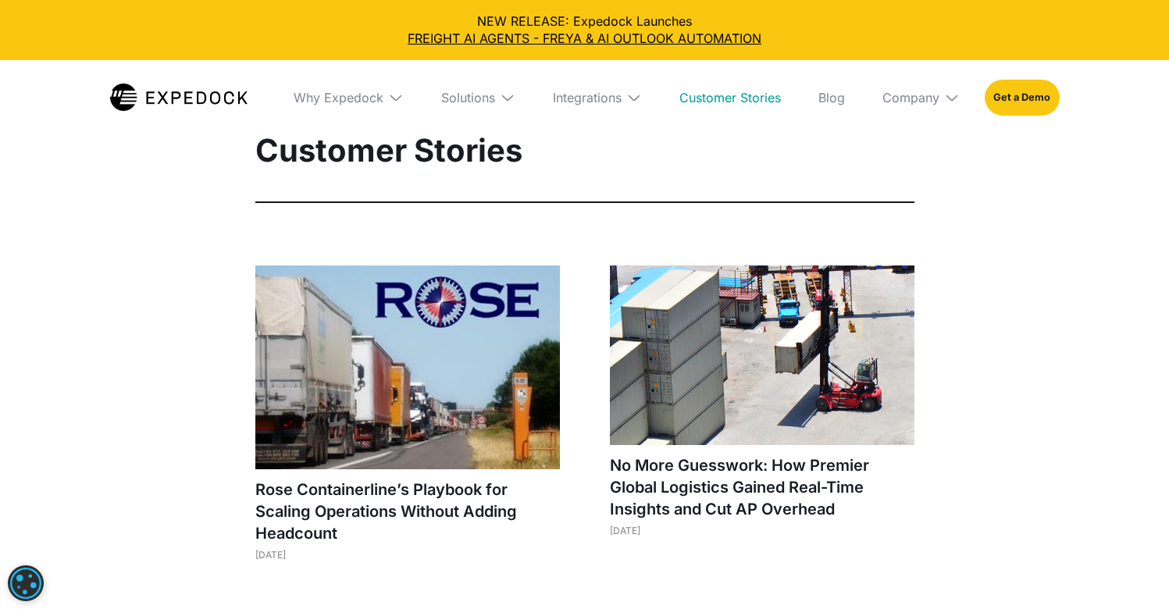
select select
click at [829, 96] on link "Blog" at bounding box center [832, 97] width 52 height 75
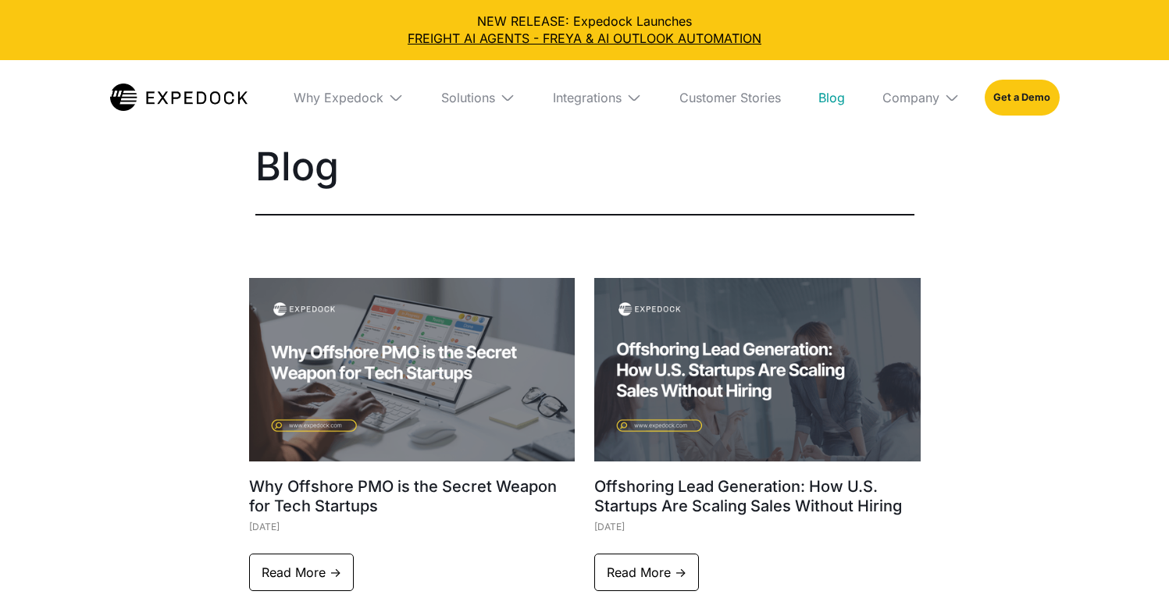
select select
click at [951, 103] on img at bounding box center [952, 98] width 16 height 16
click at [716, 415] on div "Offshoring Lead Generation: How U.S. Startups Are Scaling Sales Without Hiring …" at bounding box center [757, 434] width 327 height 313
click at [223, 107] on img at bounding box center [178, 97] width 137 height 27
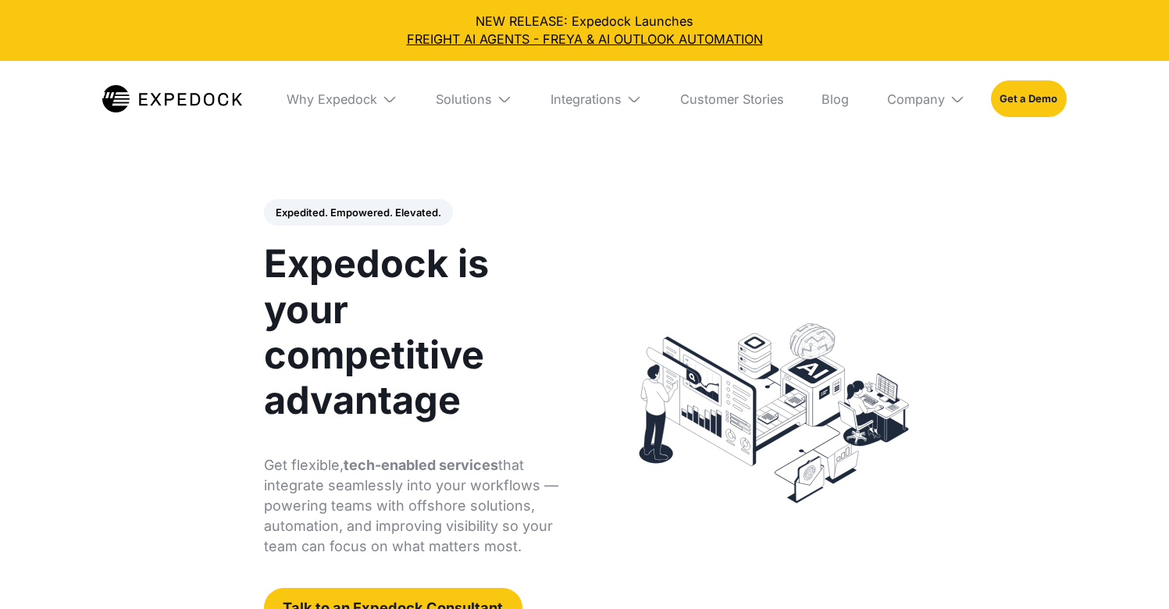
select select
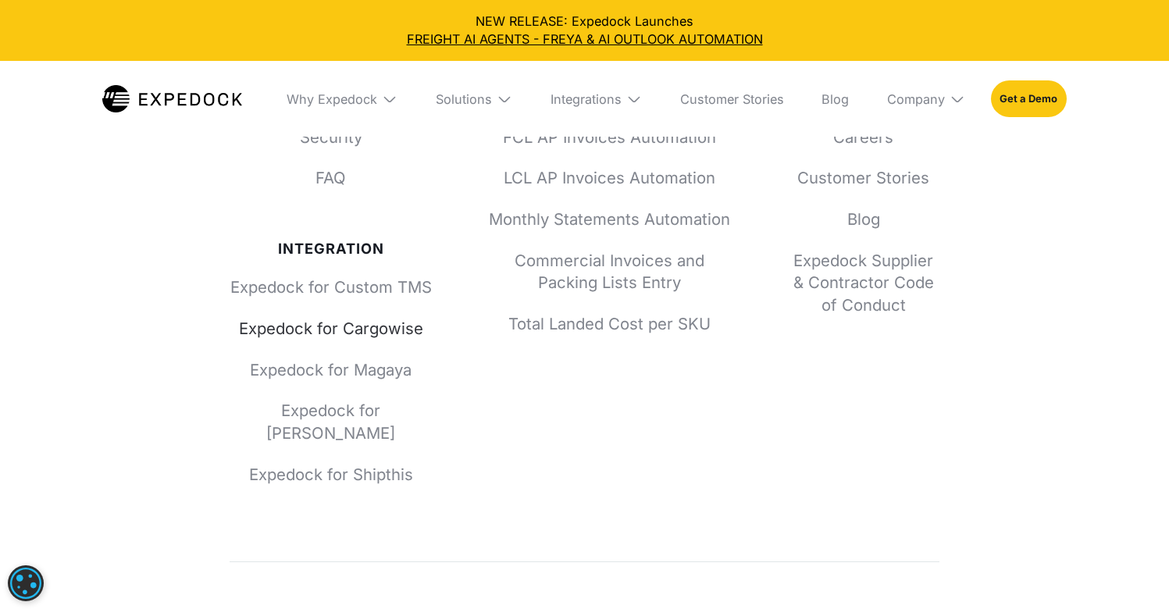
scroll to position [5973, 0]
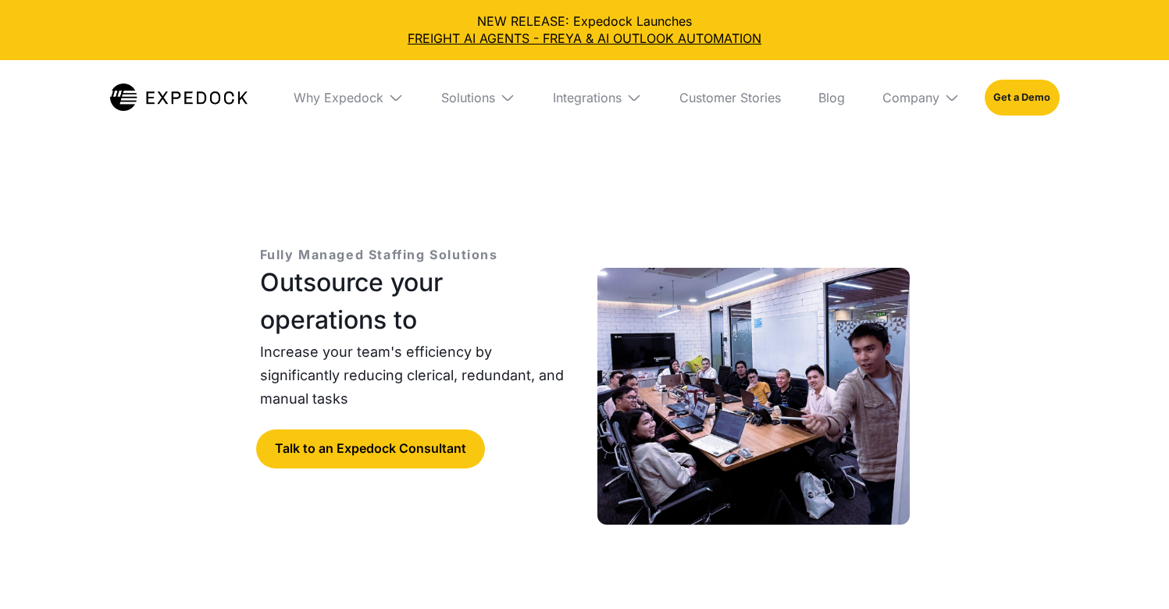
select select
click at [505, 99] on img at bounding box center [508, 98] width 16 height 16
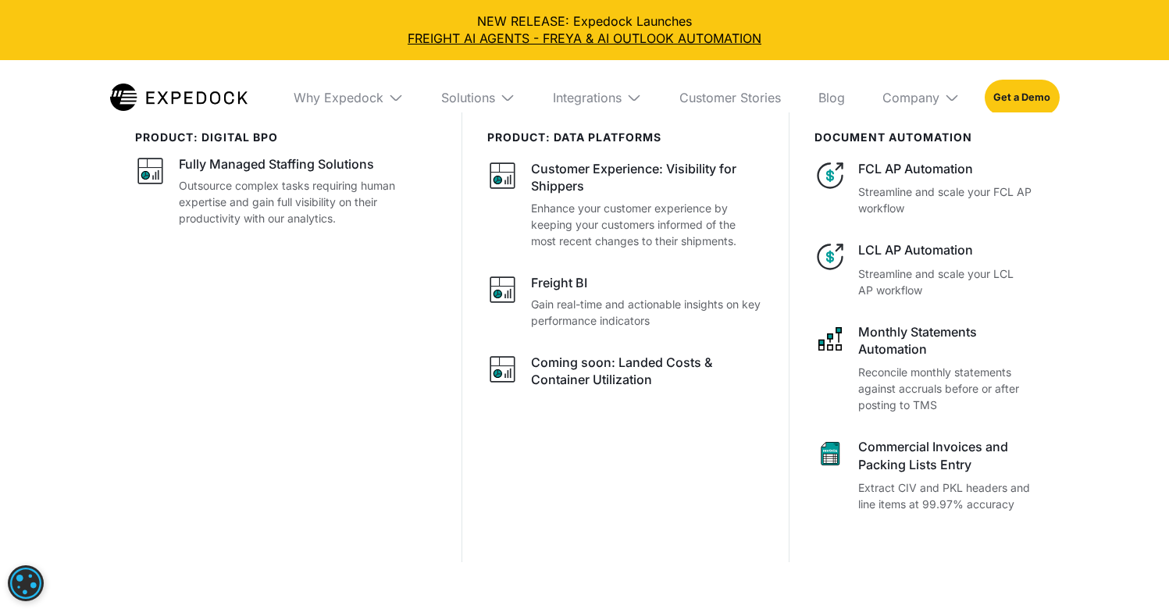
click at [505, 99] on img at bounding box center [508, 98] width 16 height 16
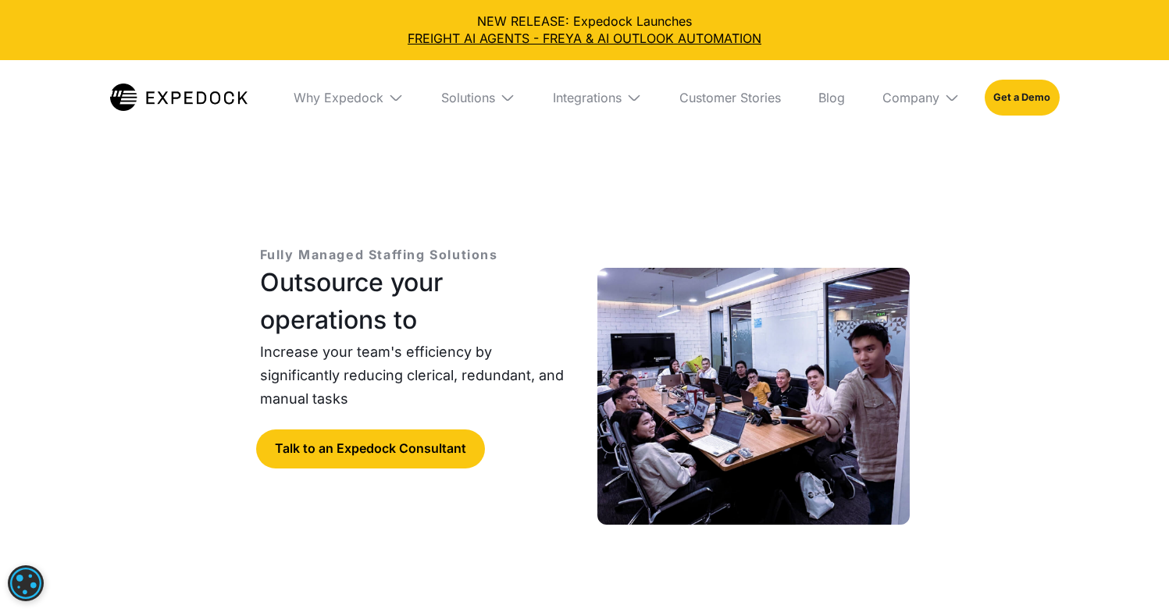
click at [646, 105] on div "Integrations" at bounding box center [598, 97] width 114 height 75
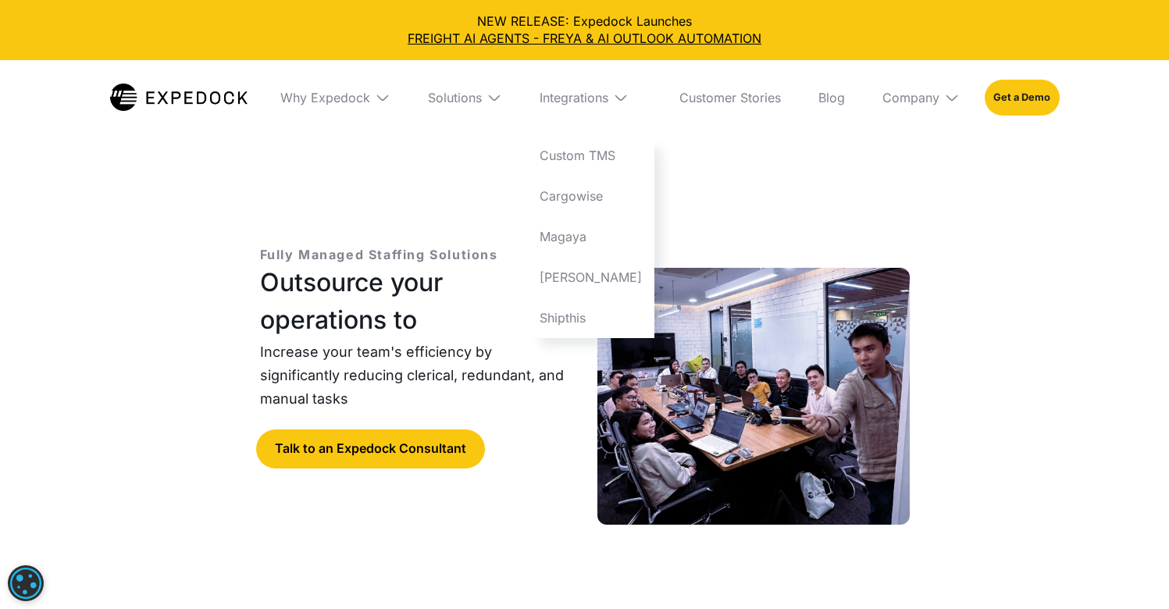
click at [778, 168] on div "Fully Managed Staffing Solutions Outsource your operations to Increase your tea…" at bounding box center [585, 466] width 700 height 609
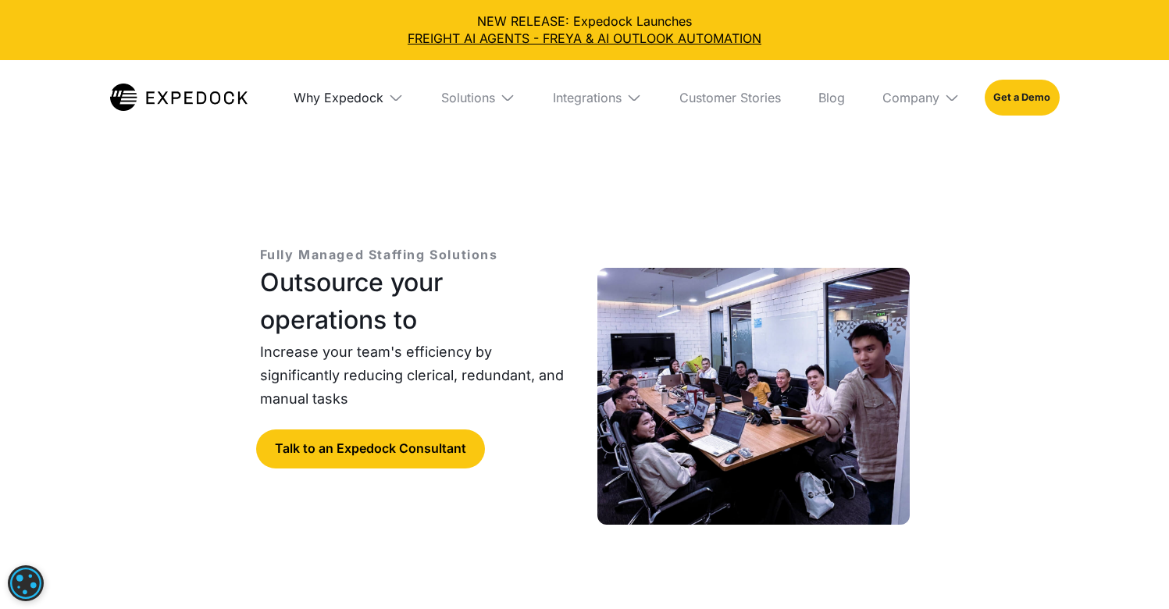
click at [362, 99] on div "Why Expedock" at bounding box center [339, 98] width 90 height 16
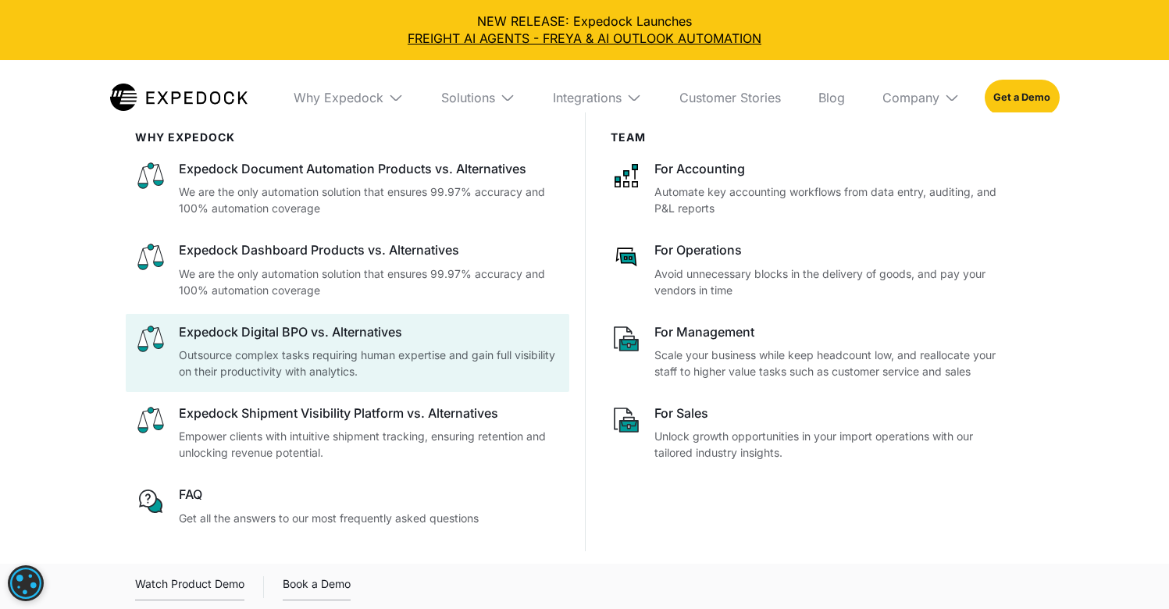
click at [345, 336] on div "Expedock Digital BPO vs. Alternatives" at bounding box center [369, 331] width 381 height 17
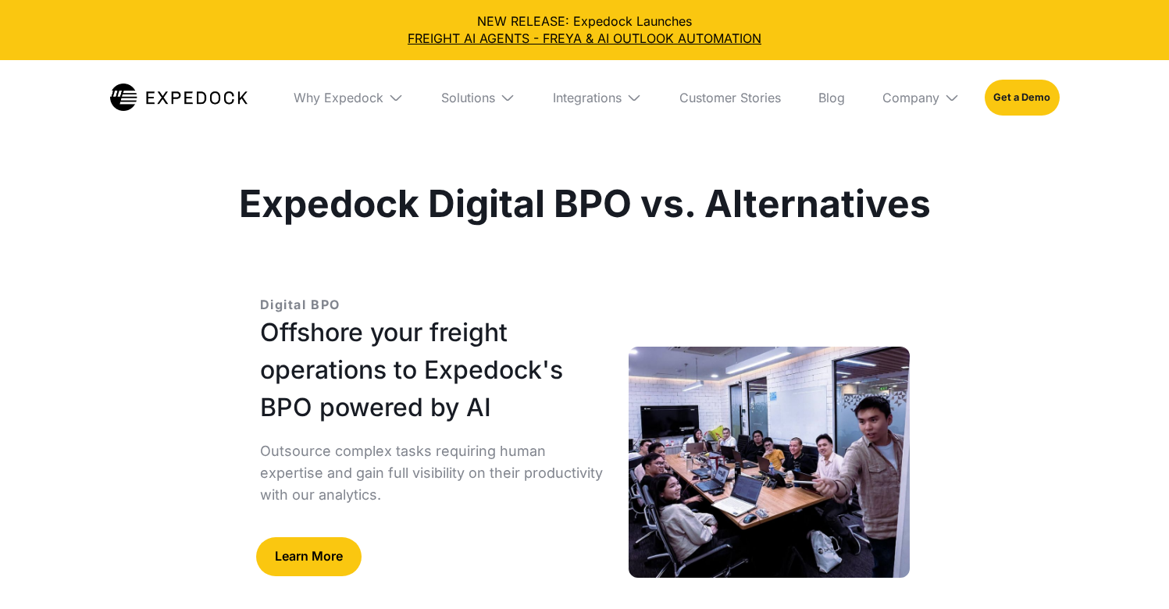
select select
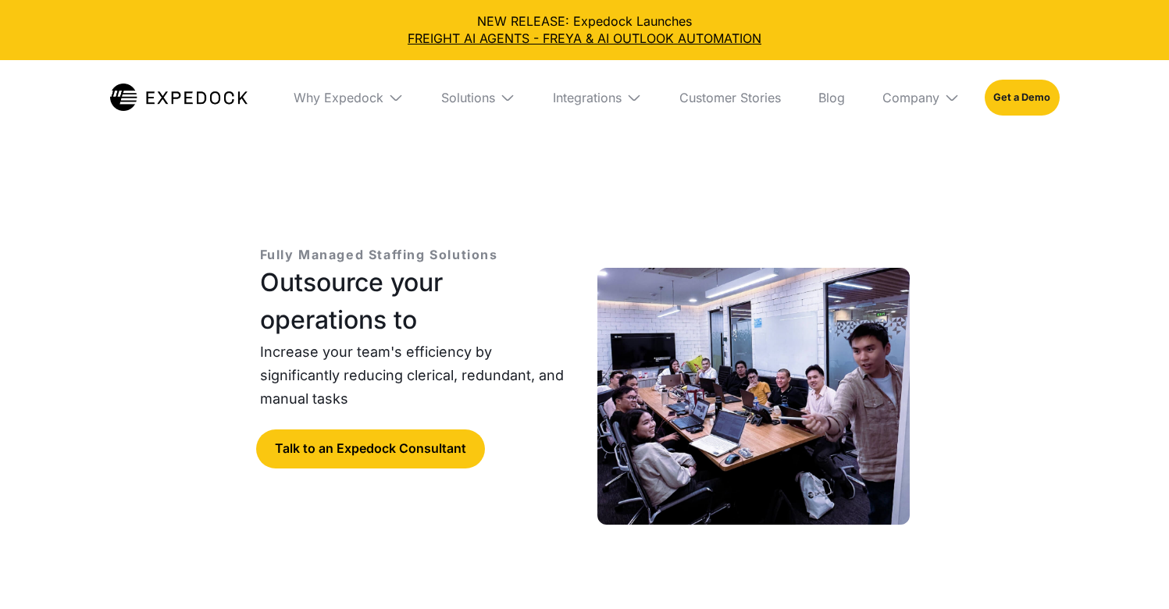
select select
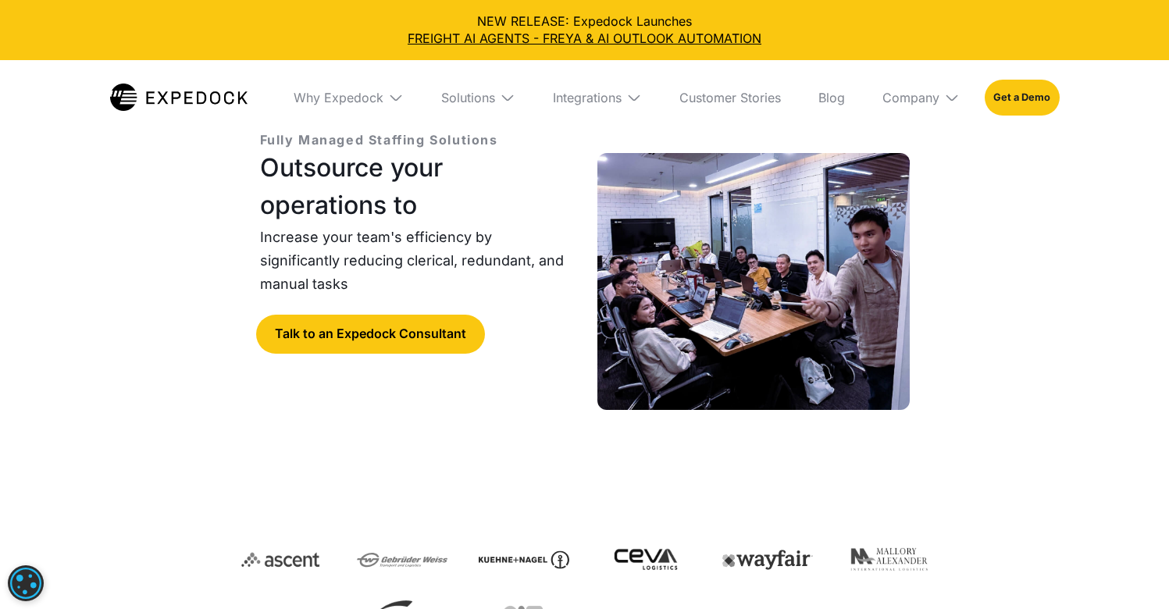
scroll to position [121, 0]
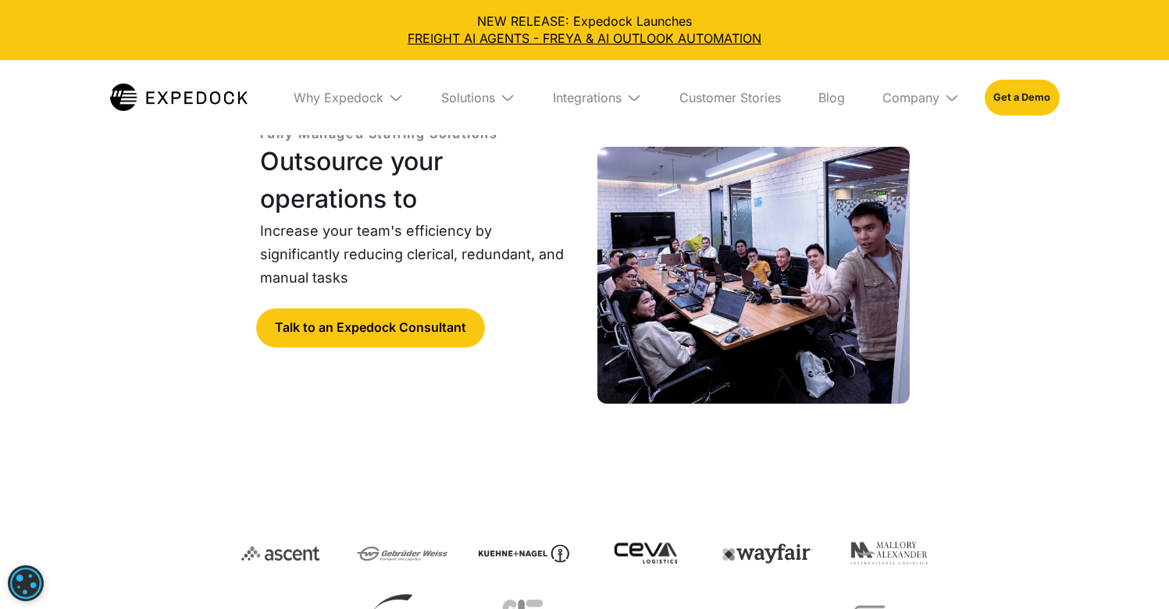
click at [762, 313] on img at bounding box center [754, 275] width 312 height 257
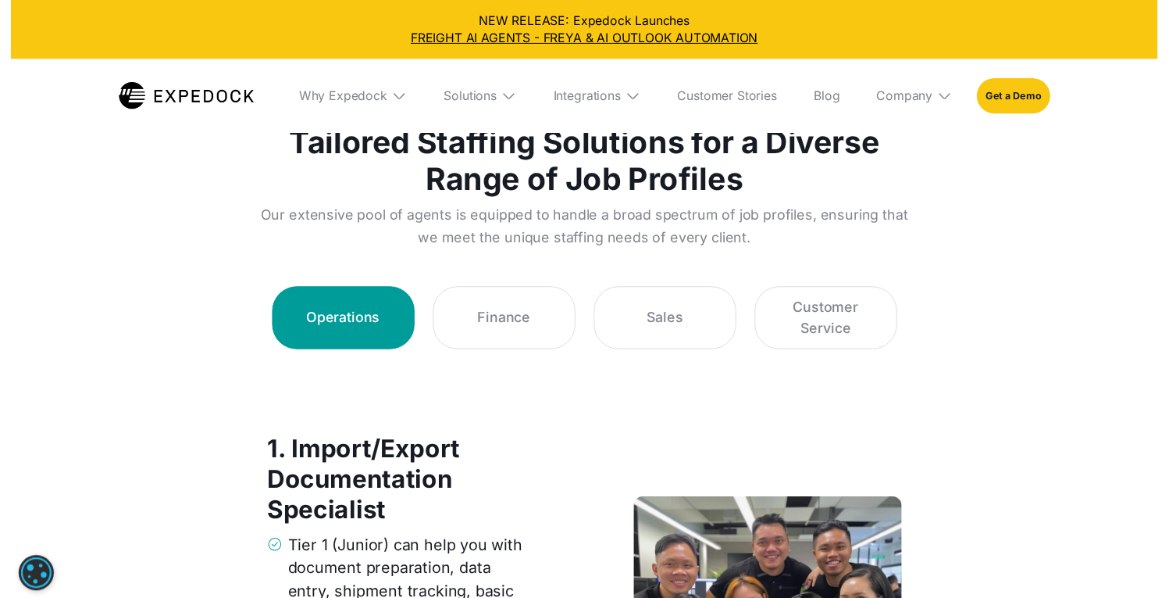
scroll to position [2340, 0]
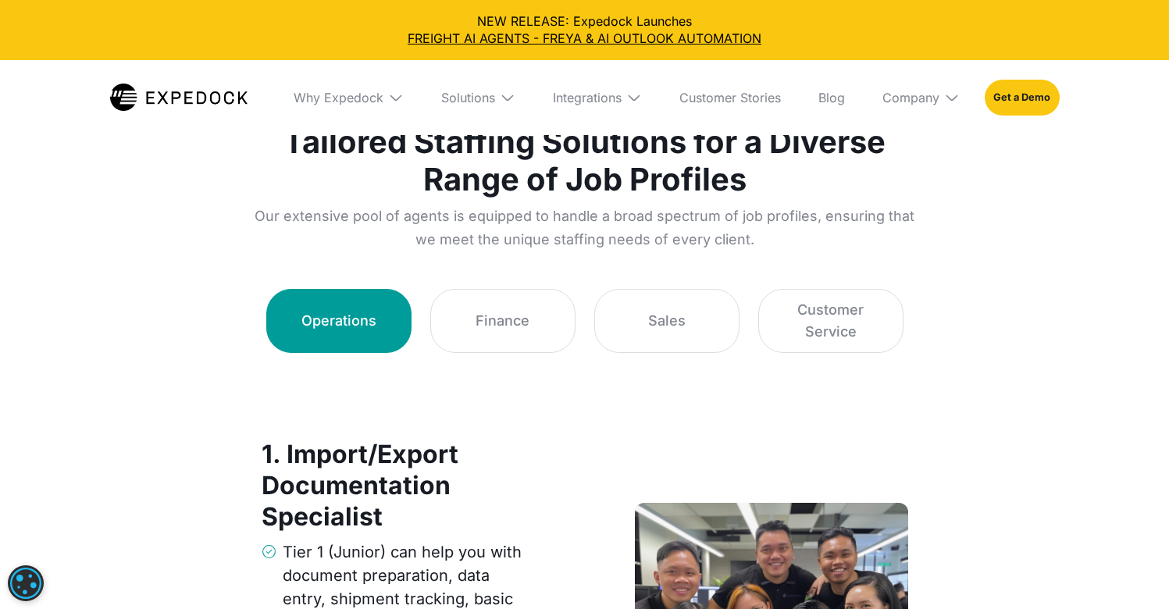
click at [537, 344] on link "Finance" at bounding box center [502, 321] width 145 height 64
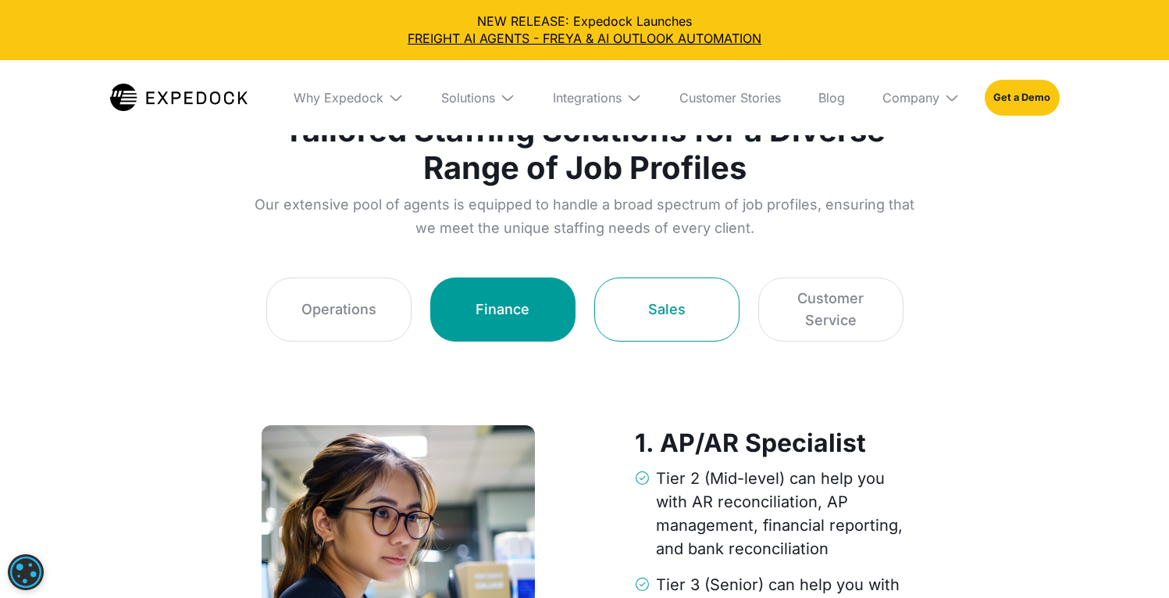
click at [659, 341] on link "Sales" at bounding box center [666, 309] width 145 height 64
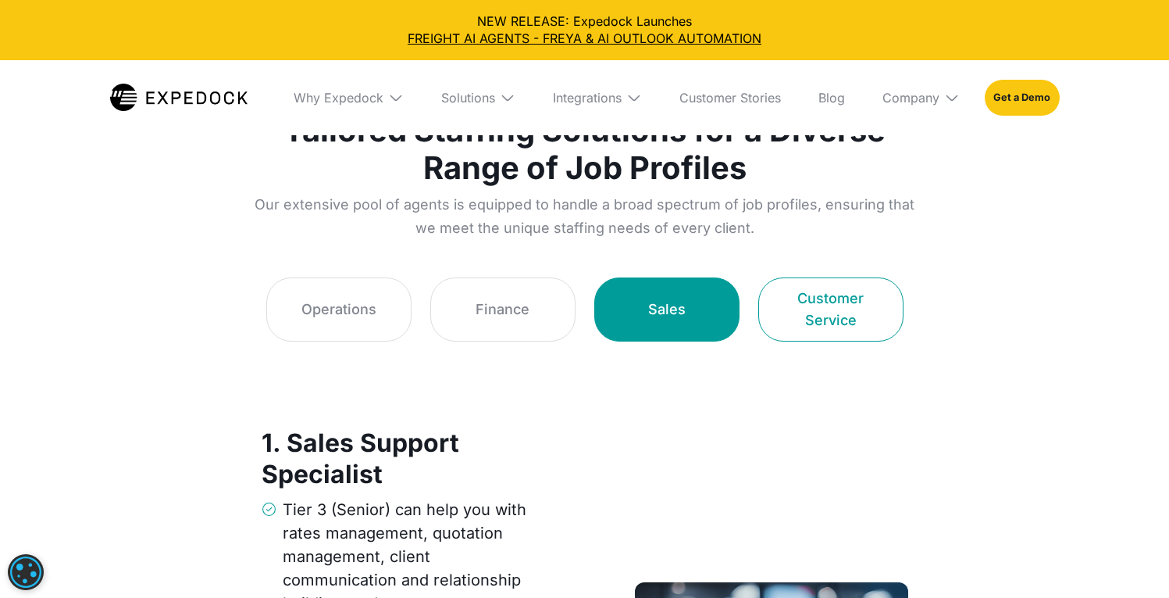
click at [785, 341] on link "Customer Service" at bounding box center [831, 309] width 145 height 64
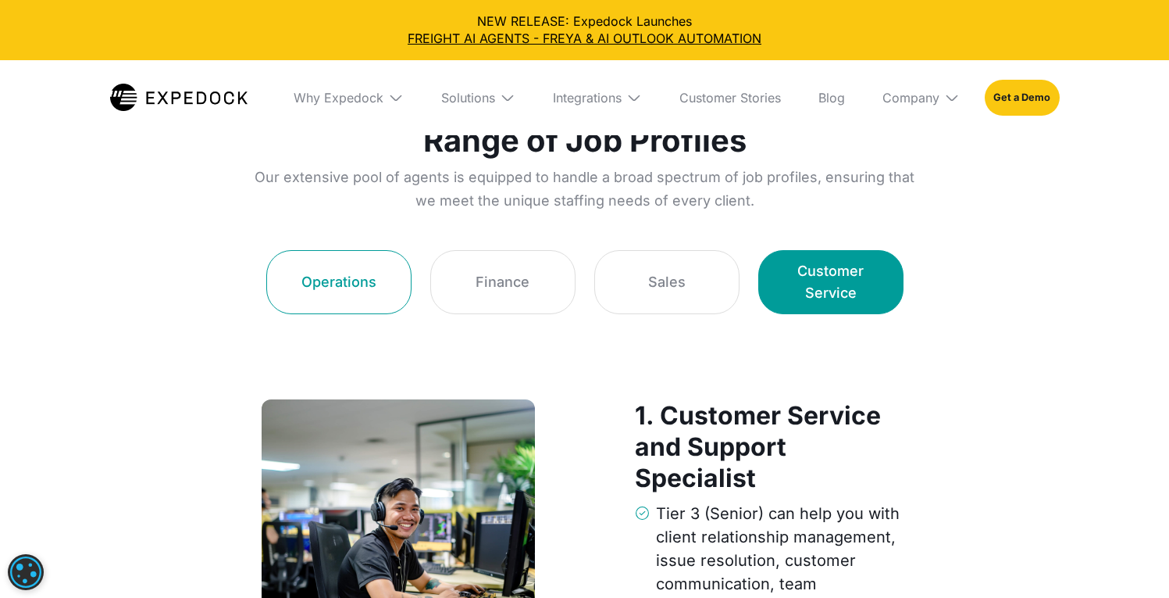
click at [357, 282] on div "Operations" at bounding box center [339, 282] width 75 height 22
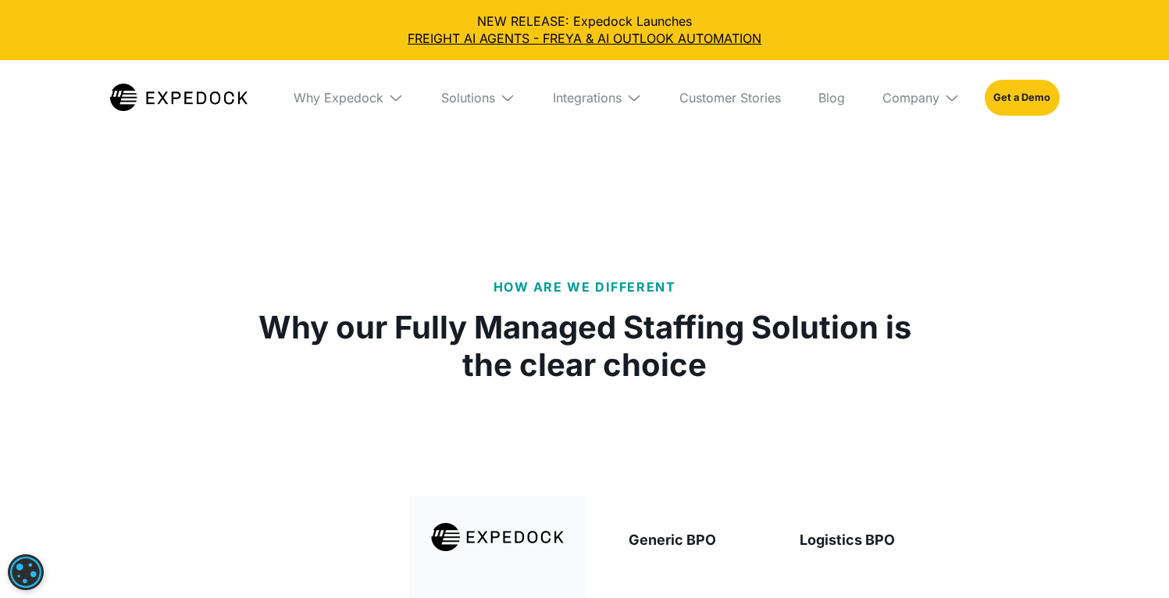
scroll to position [0, 0]
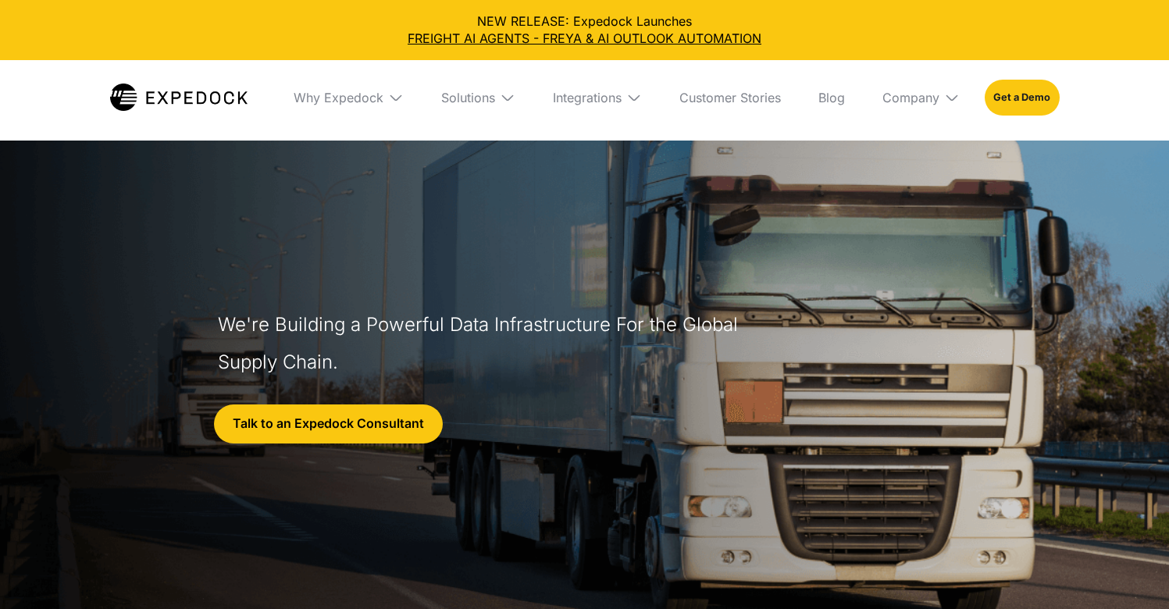
select select
click at [509, 99] on img at bounding box center [508, 98] width 16 height 16
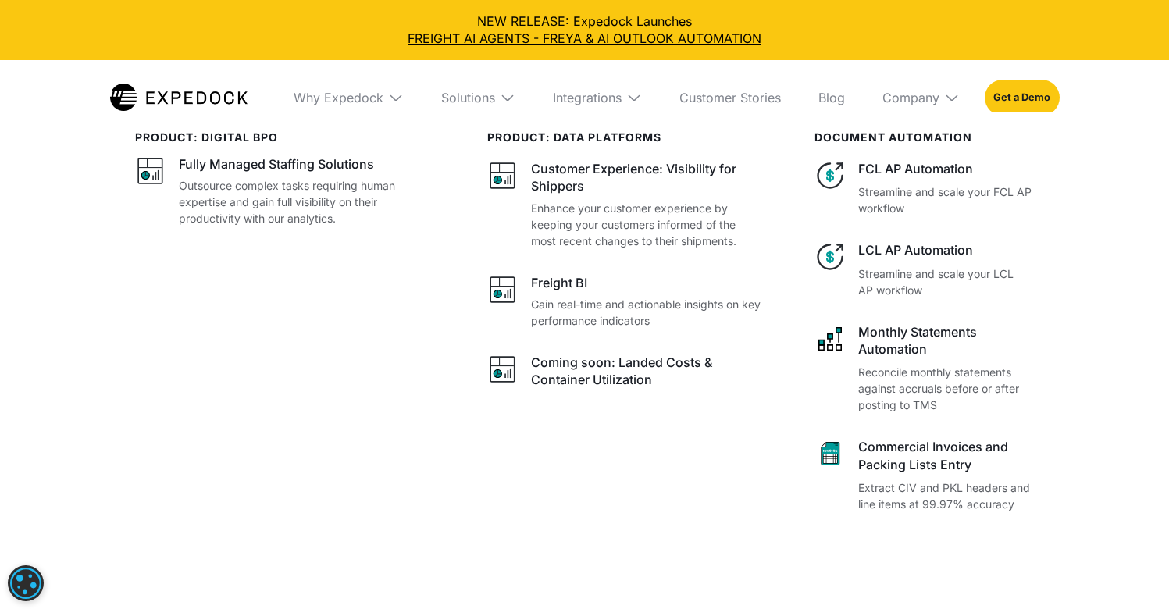
click at [198, 106] on img at bounding box center [178, 97] width 137 height 27
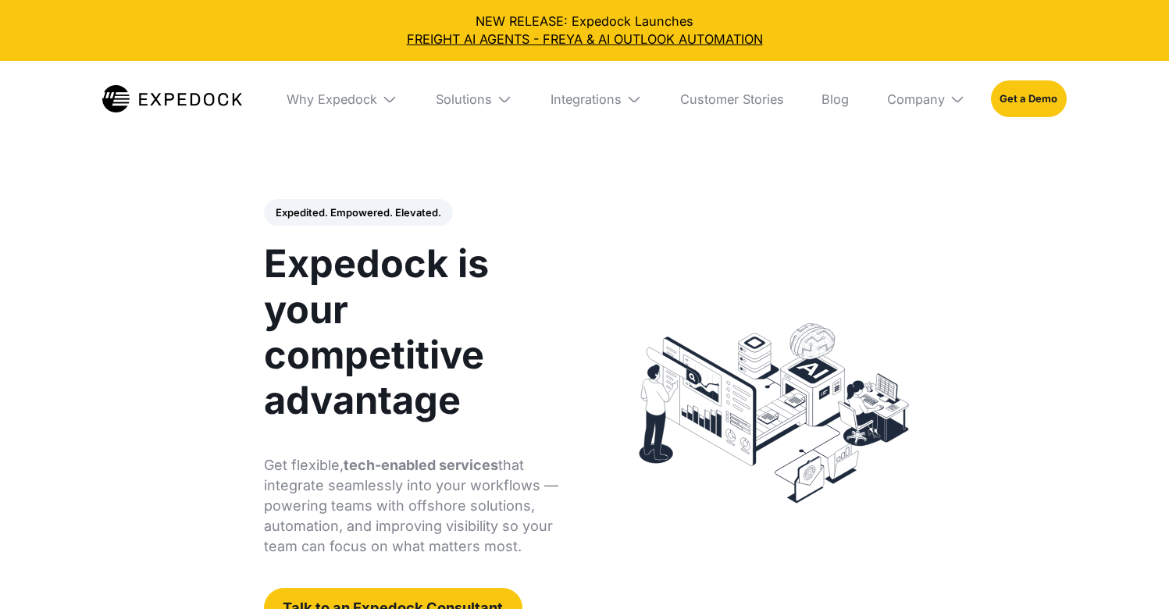
select select
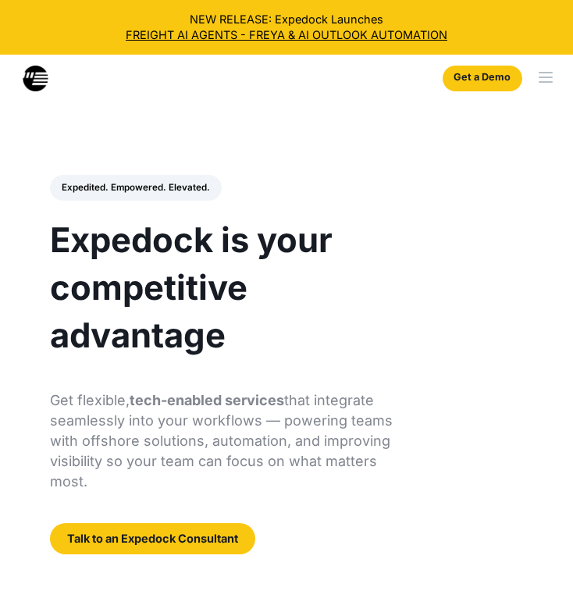
select select
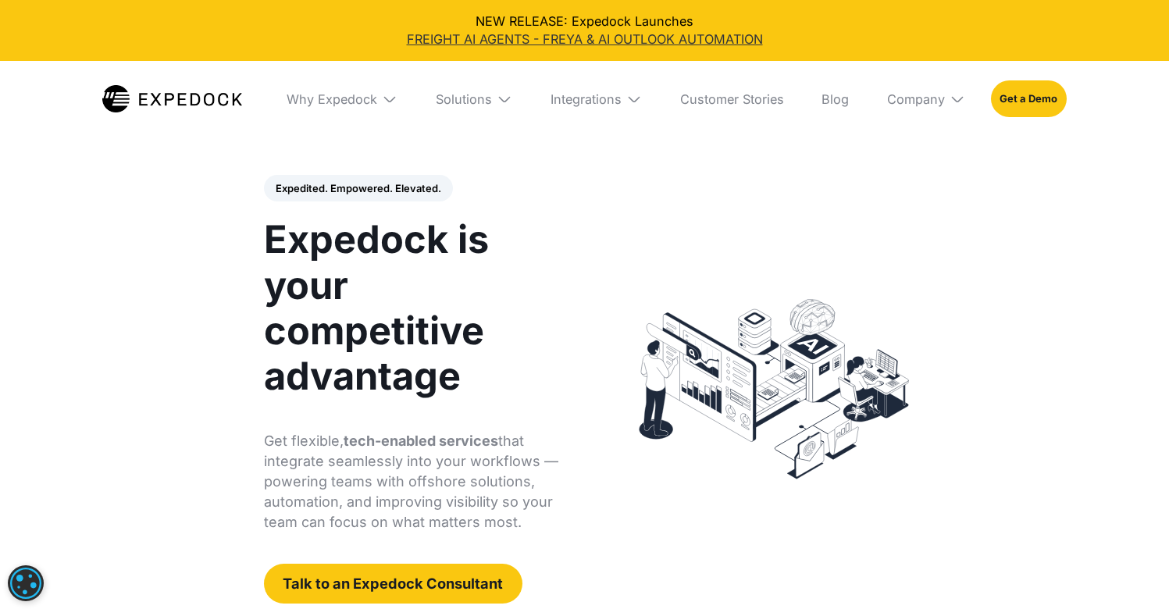
scroll to position [25, 0]
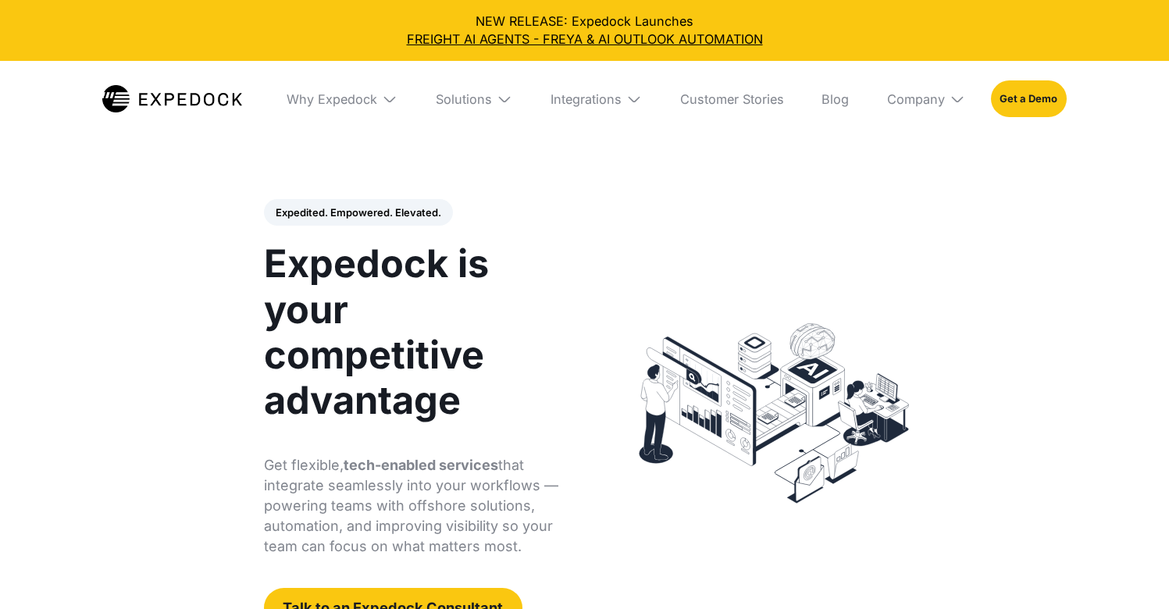
select select
